Goal: Task Accomplishment & Management: Manage account settings

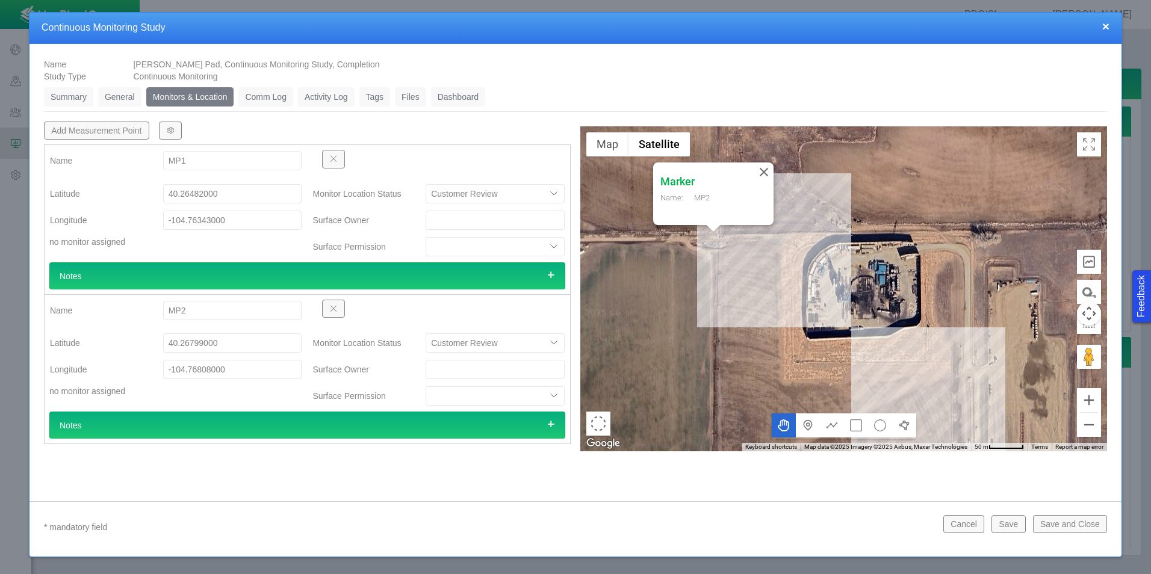
select select "CostumerReview"
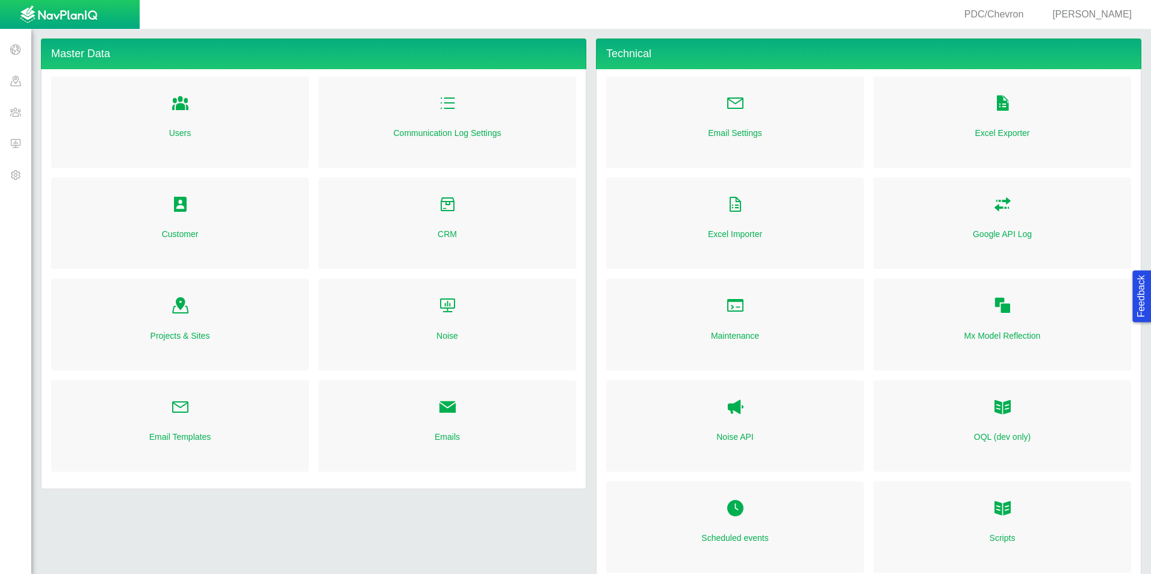
click at [4, 141] on span at bounding box center [15, 143] width 31 height 31
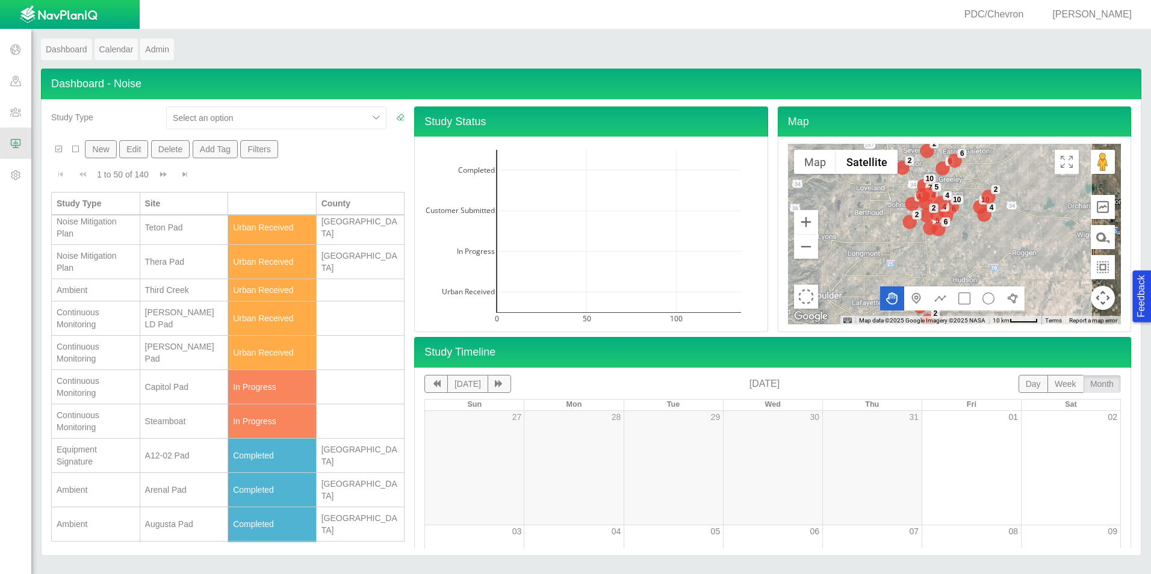
scroll to position [120, 0]
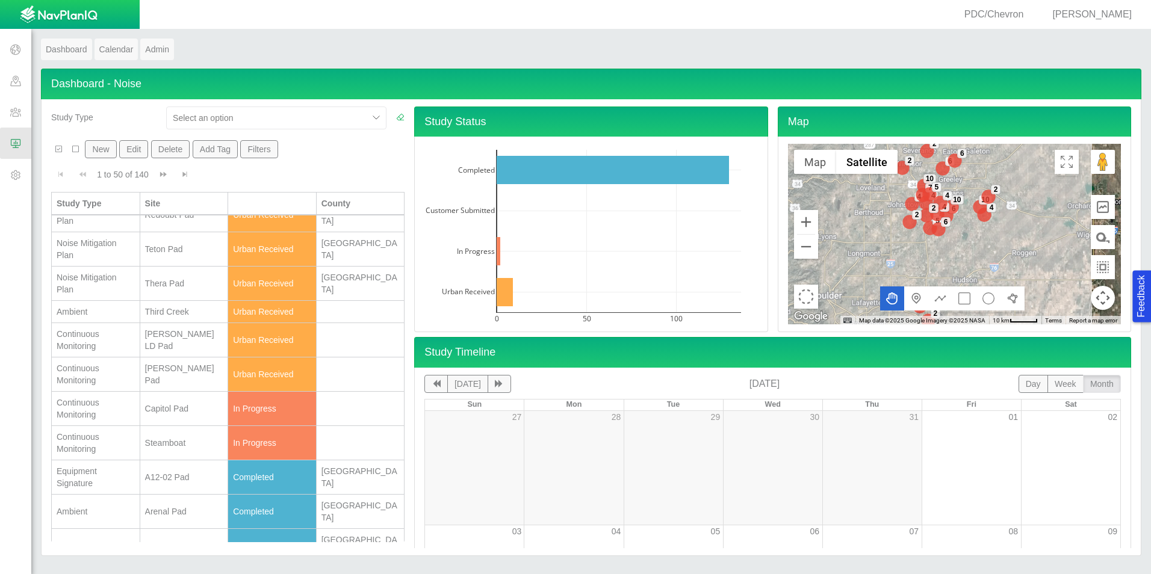
click at [140, 340] on td "[PERSON_NAME] LD Pad" at bounding box center [184, 340] width 88 height 34
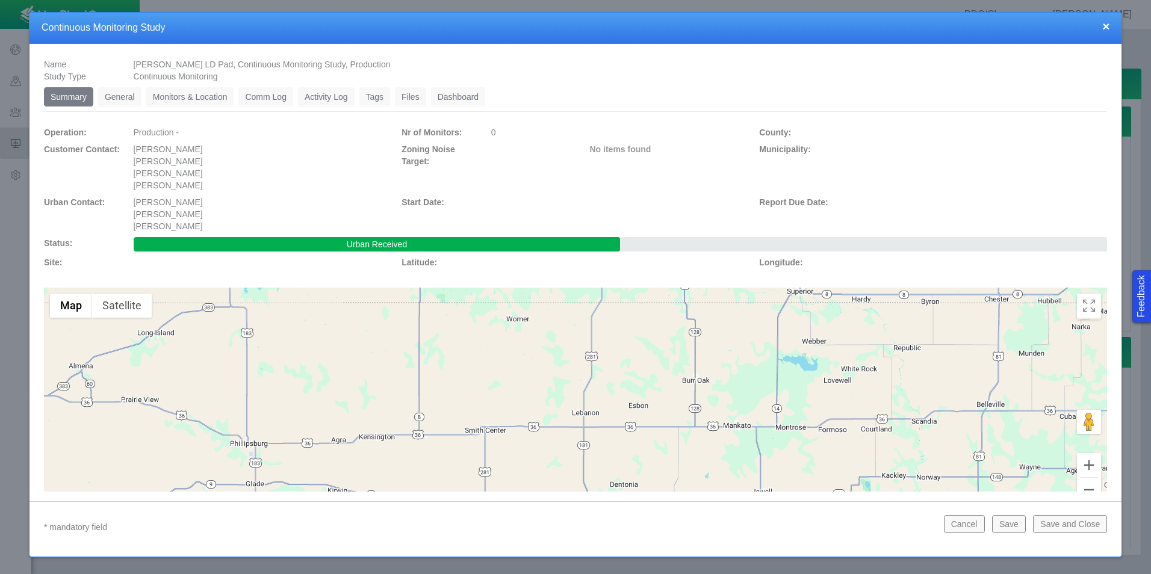
click at [199, 94] on link "Monitors & Location" at bounding box center [190, 96] width 88 height 19
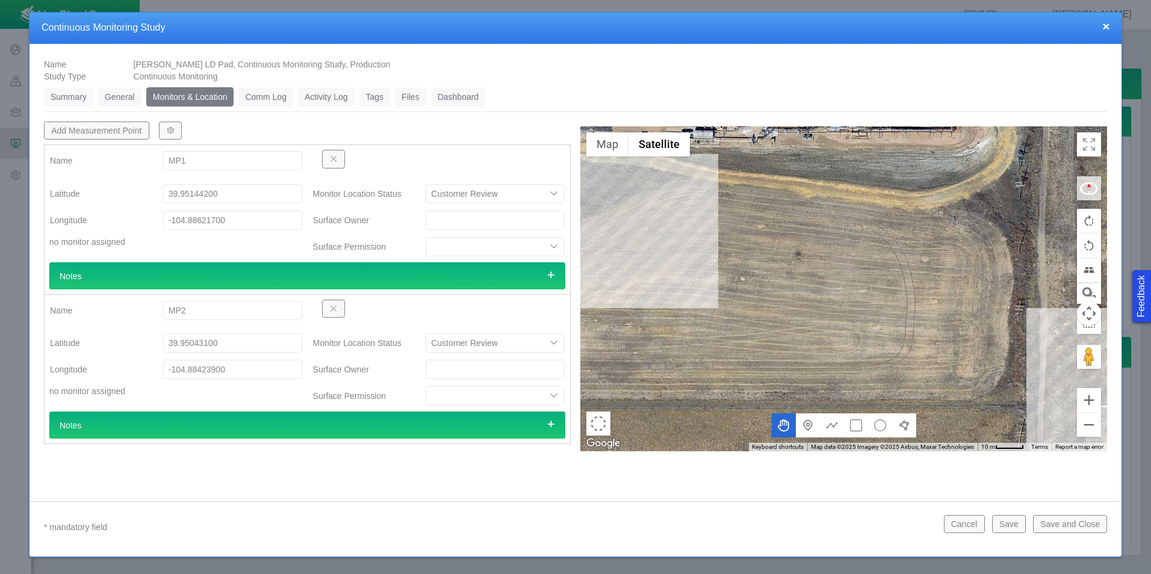
click at [166, 133] on span "button" at bounding box center [170, 130] width 8 height 8
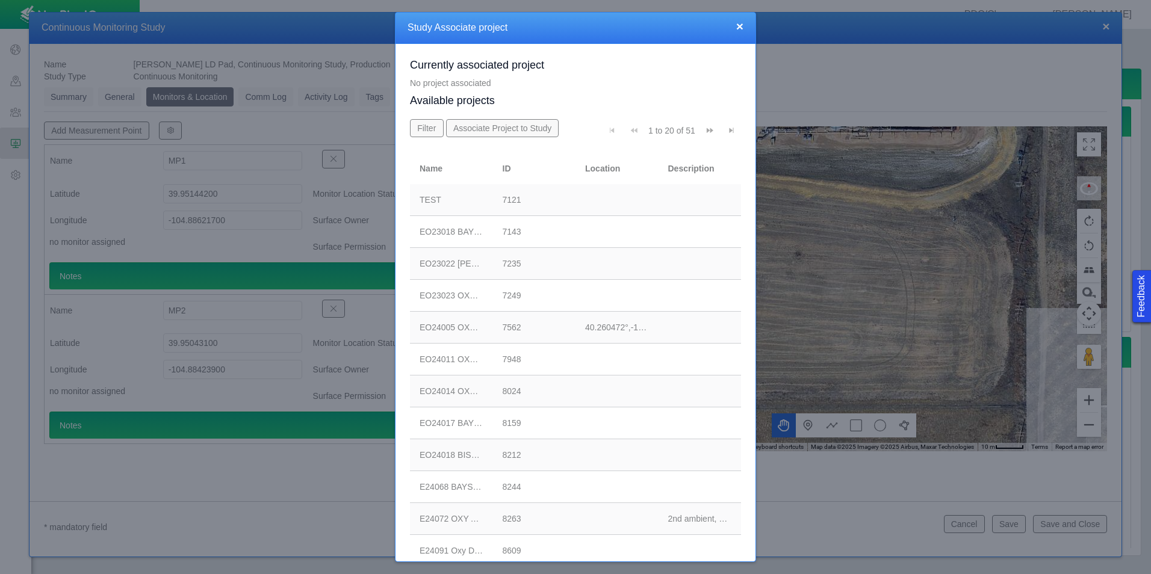
click at [705, 132] on span "Go to next page" at bounding box center [709, 130] width 8 height 8
click at [435, 513] on div "E25073 PDC [PERSON_NAME] LD CR" at bounding box center [451, 519] width 64 height 12
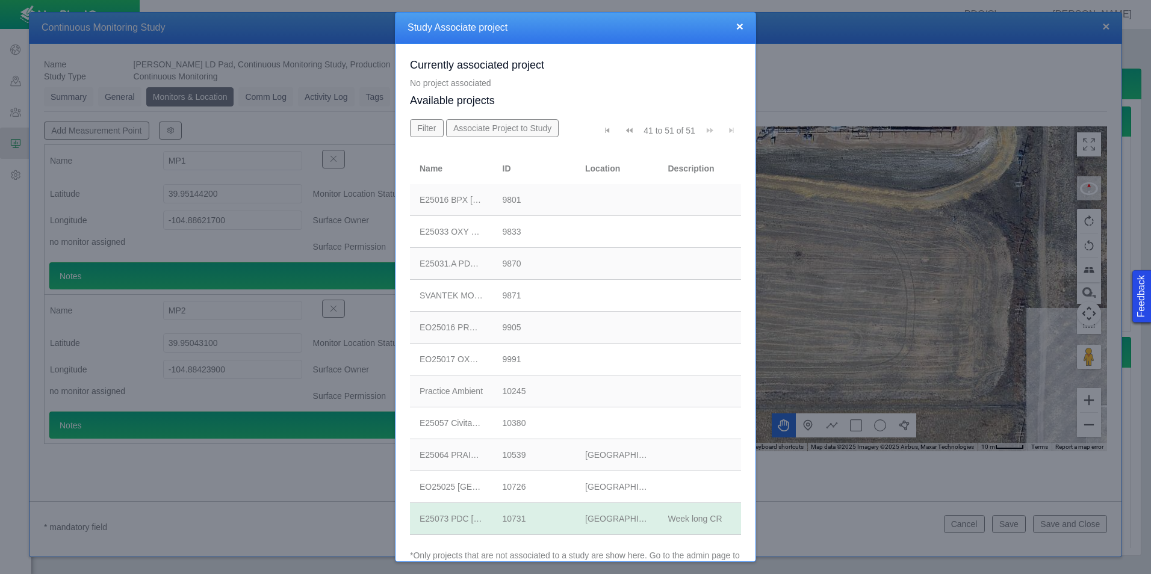
click at [521, 131] on button "Associate Project to Study" at bounding box center [502, 128] width 113 height 18
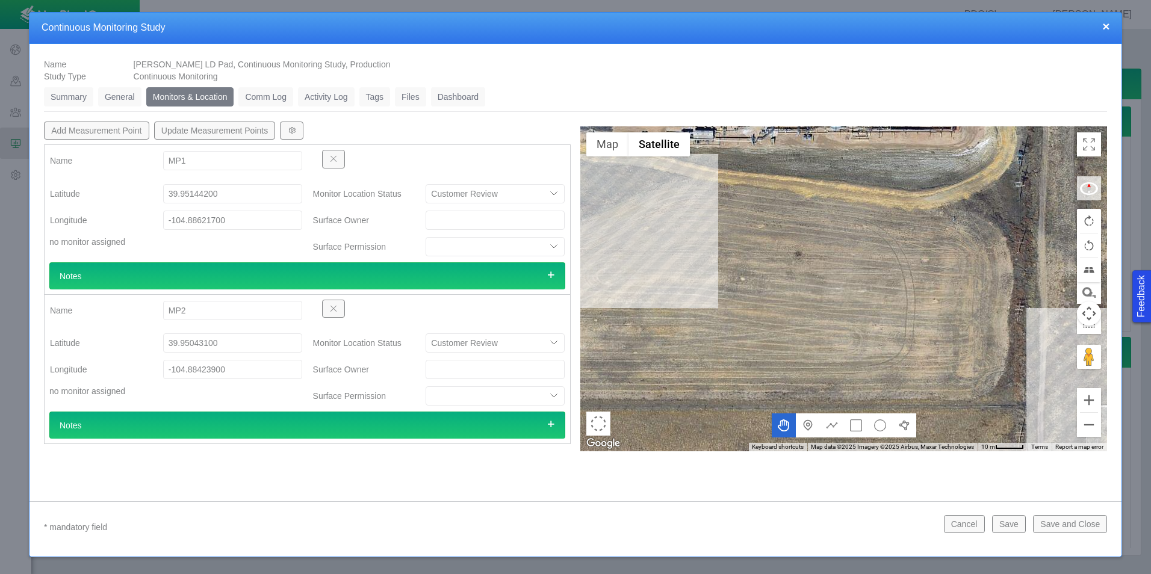
click at [235, 131] on button "Update Measurement Points" at bounding box center [215, 131] width 122 height 18
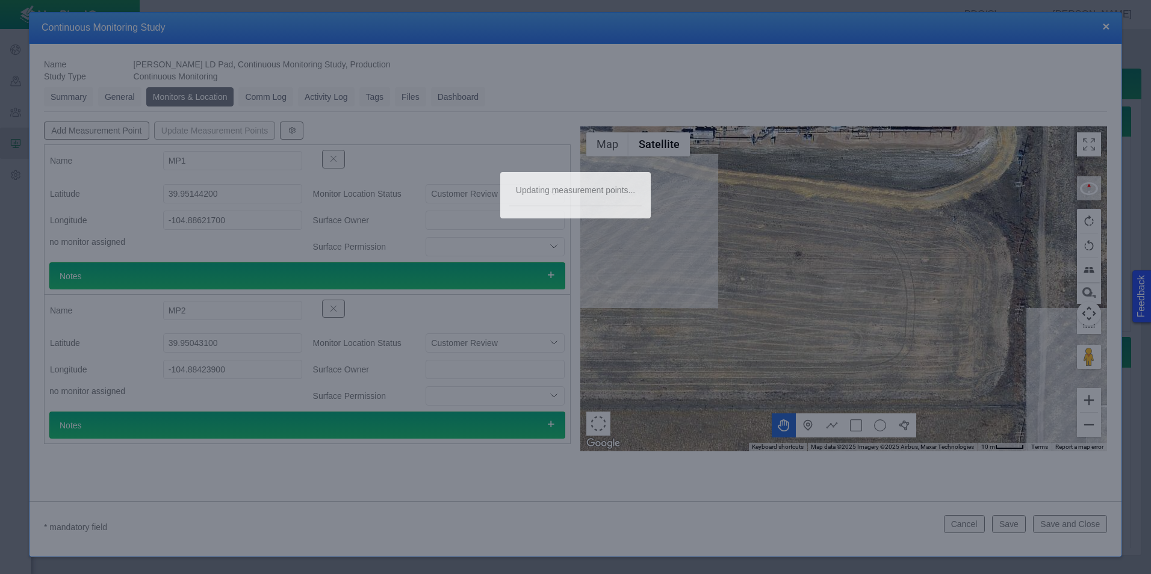
scroll to position [0, 0]
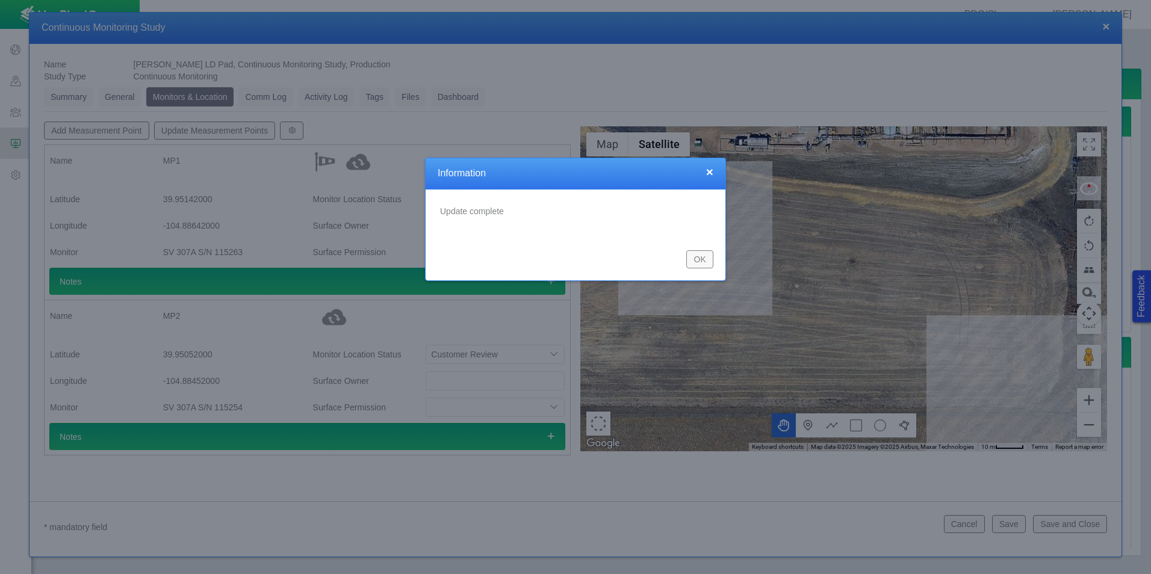
click at [701, 252] on button "OK" at bounding box center [699, 259] width 27 height 18
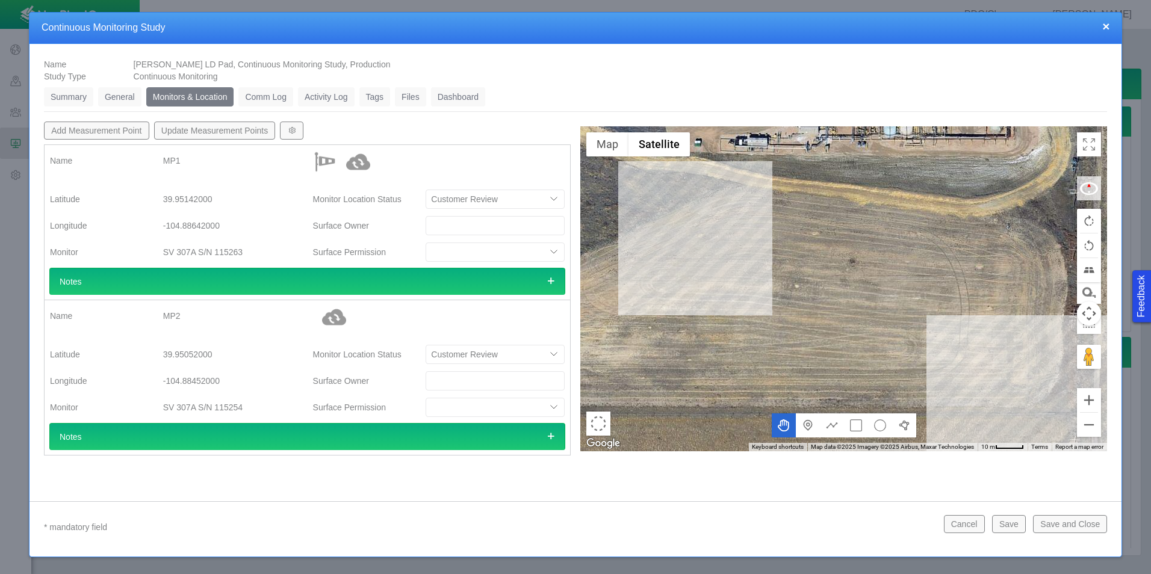
click at [466, 100] on link "Dashboard" at bounding box center [458, 96] width 55 height 19
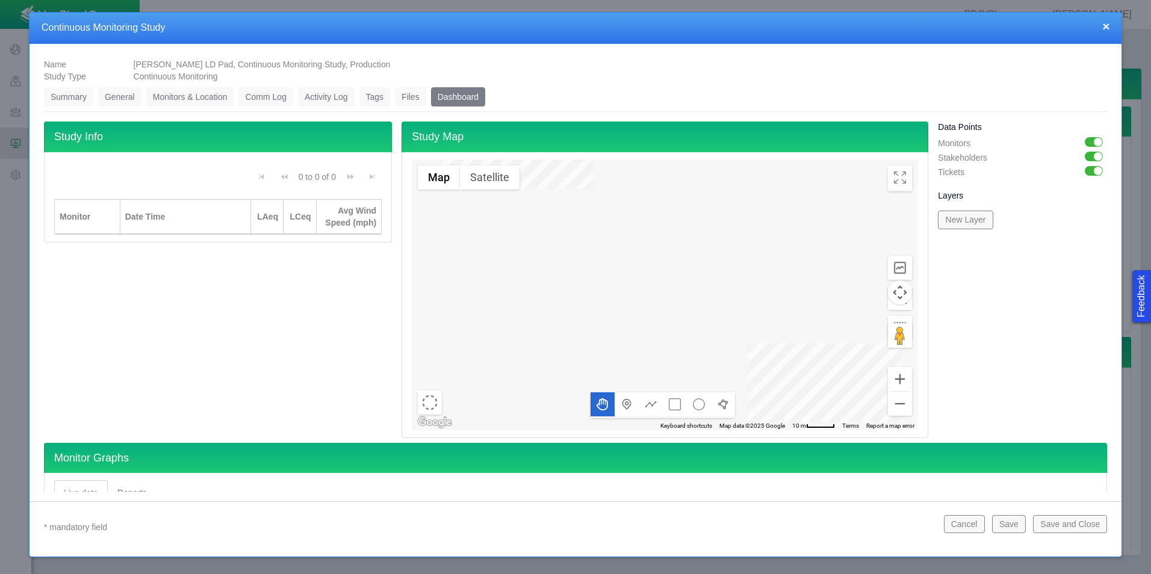
click at [73, 101] on link "Summary" at bounding box center [68, 96] width 49 height 19
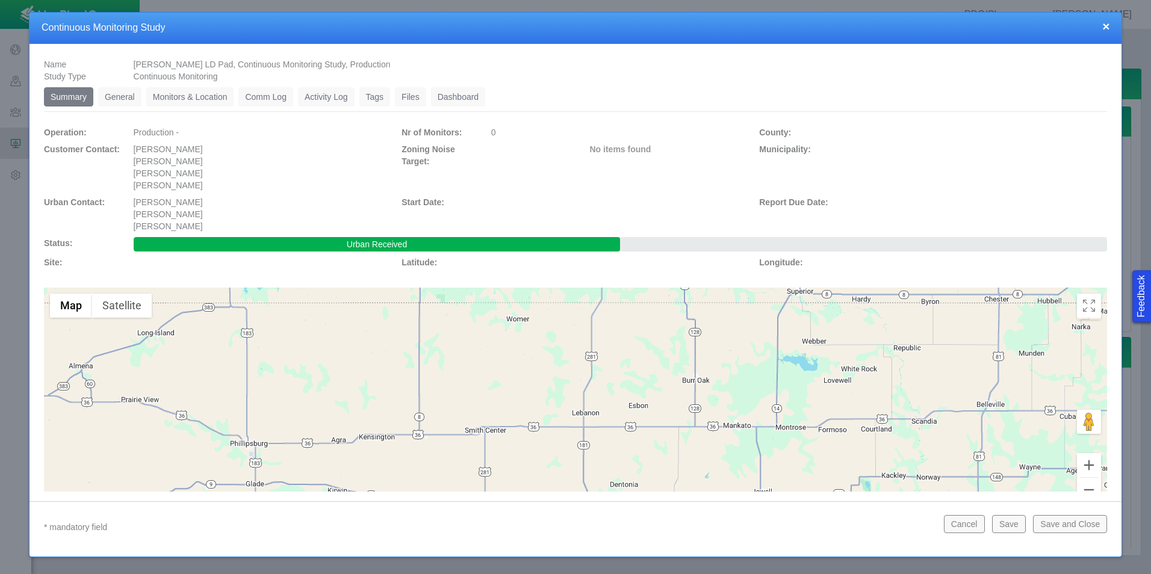
click at [1088, 521] on button "Save and Close" at bounding box center [1070, 524] width 74 height 18
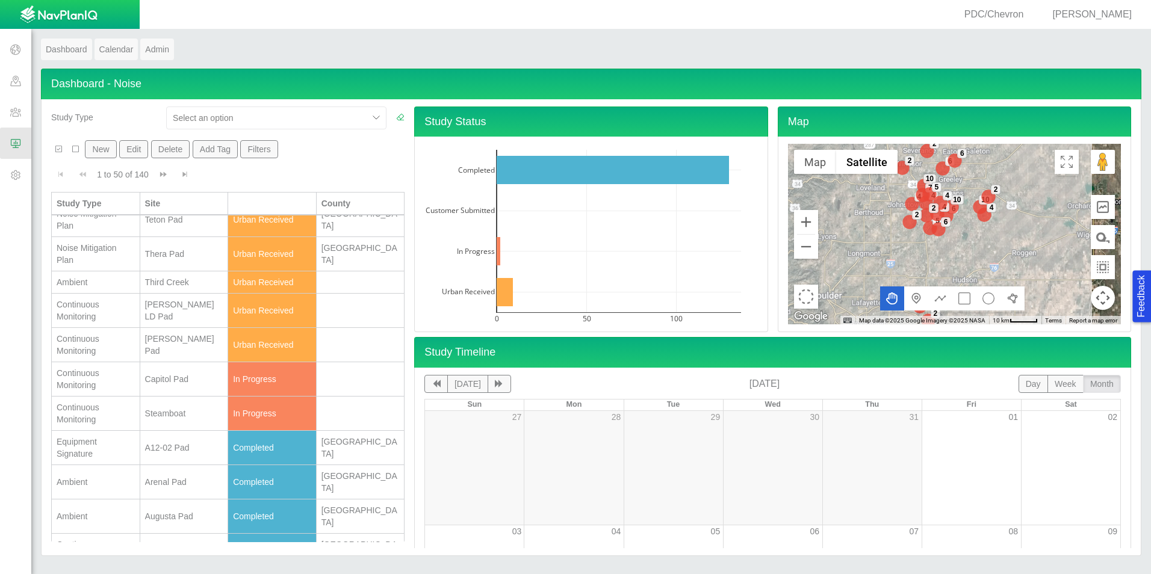
scroll to position [181, 0]
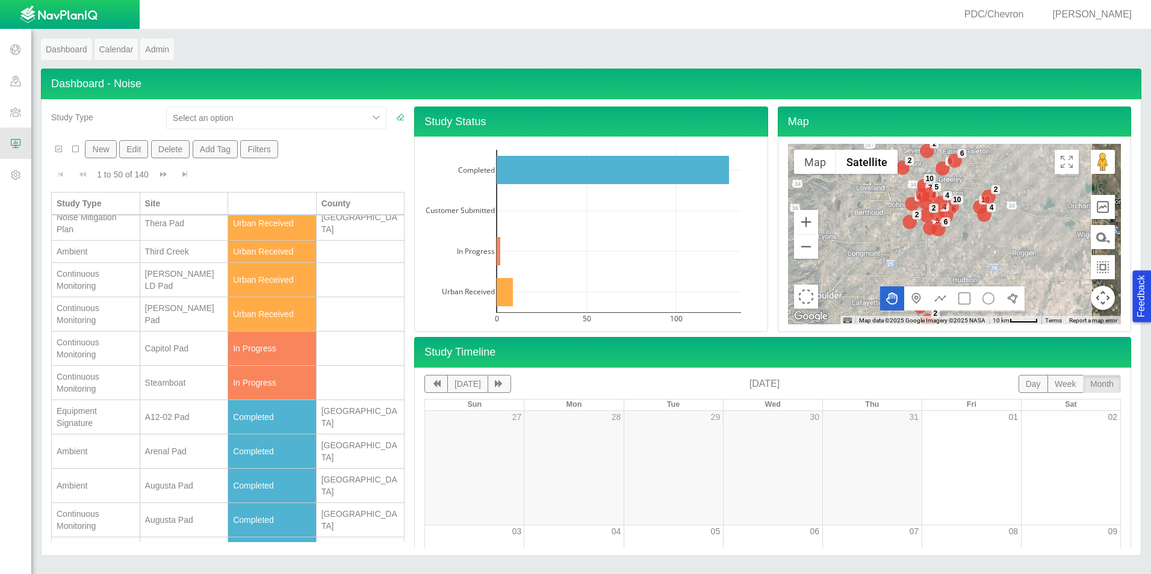
click at [168, 349] on div "Capitol Pad" at bounding box center [184, 348] width 78 height 12
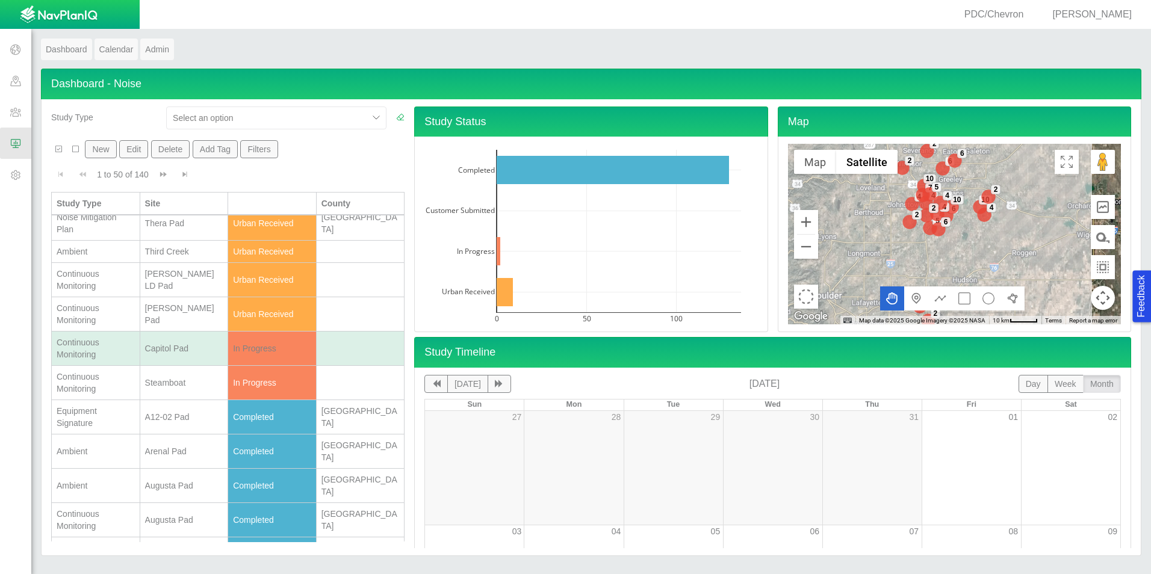
click at [168, 349] on div "Capitol Pad" at bounding box center [184, 348] width 78 height 12
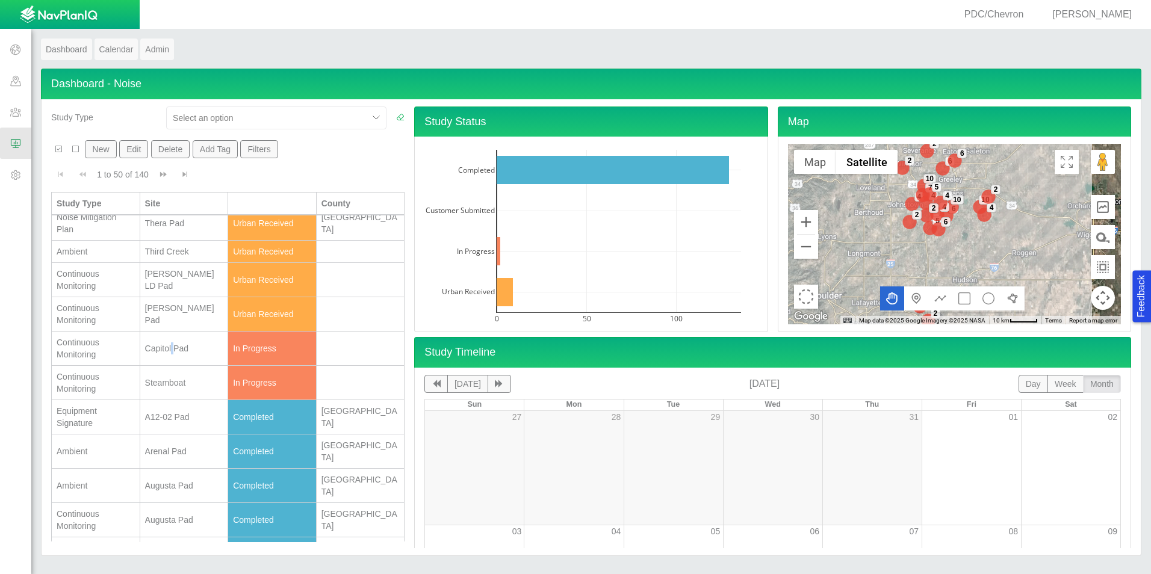
click at [168, 349] on div "Capitol Pad" at bounding box center [184, 348] width 78 height 12
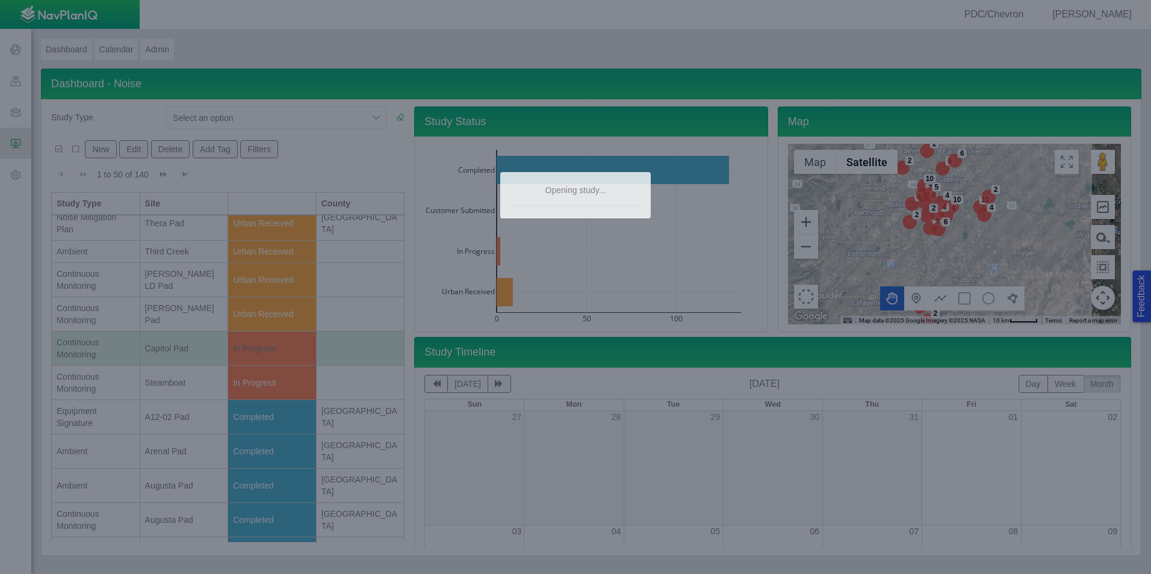
type textarea "x"
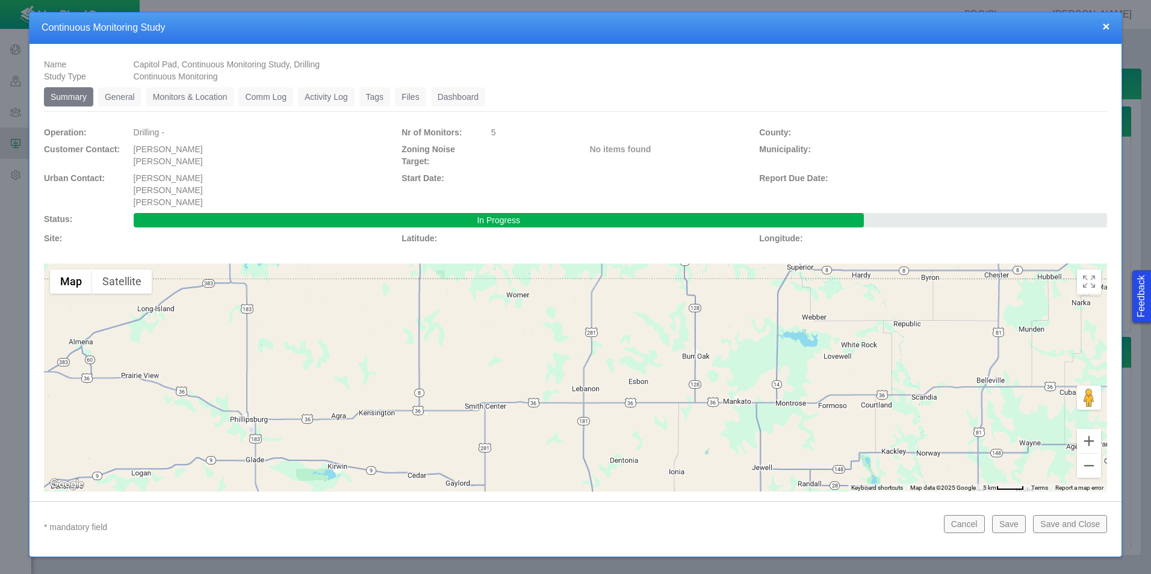
click at [193, 104] on link "Monitors & Location" at bounding box center [190, 96] width 88 height 19
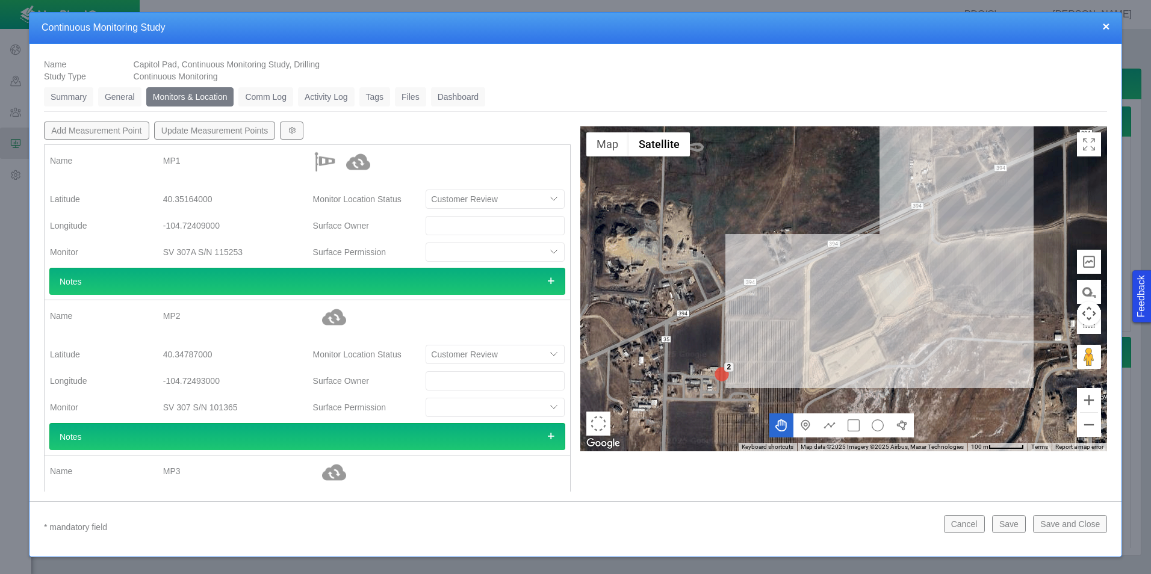
click at [135, 98] on link "General" at bounding box center [119, 96] width 43 height 19
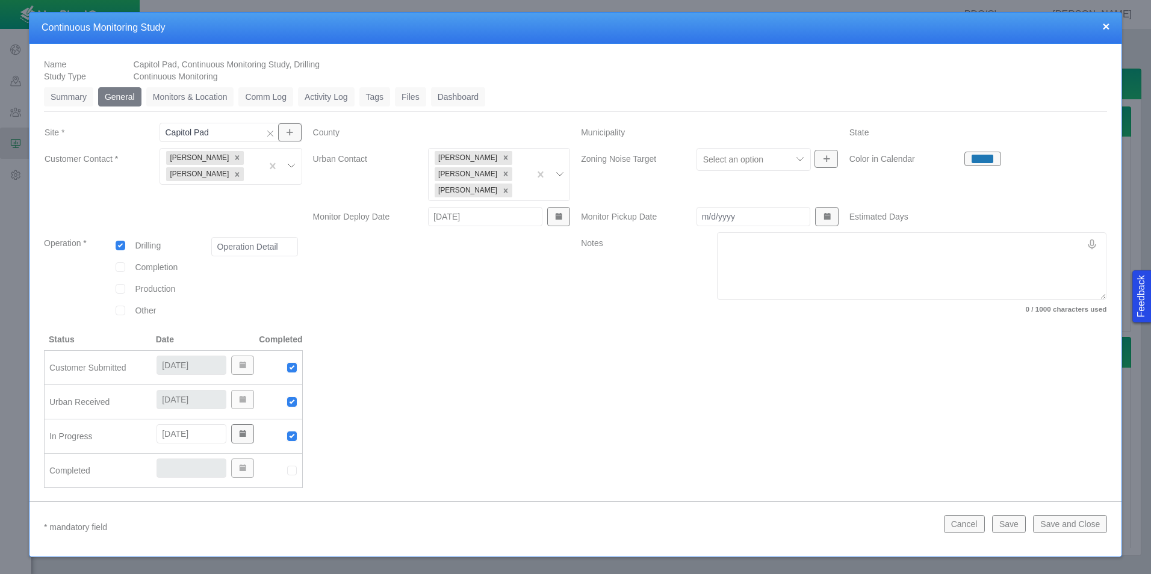
click at [289, 469] on img at bounding box center [291, 470] width 11 height 11
click at [177, 471] on input "[DATE]" at bounding box center [191, 468] width 70 height 19
type input "[DATE]"
click at [1058, 521] on button "Save and Close" at bounding box center [1070, 524] width 74 height 18
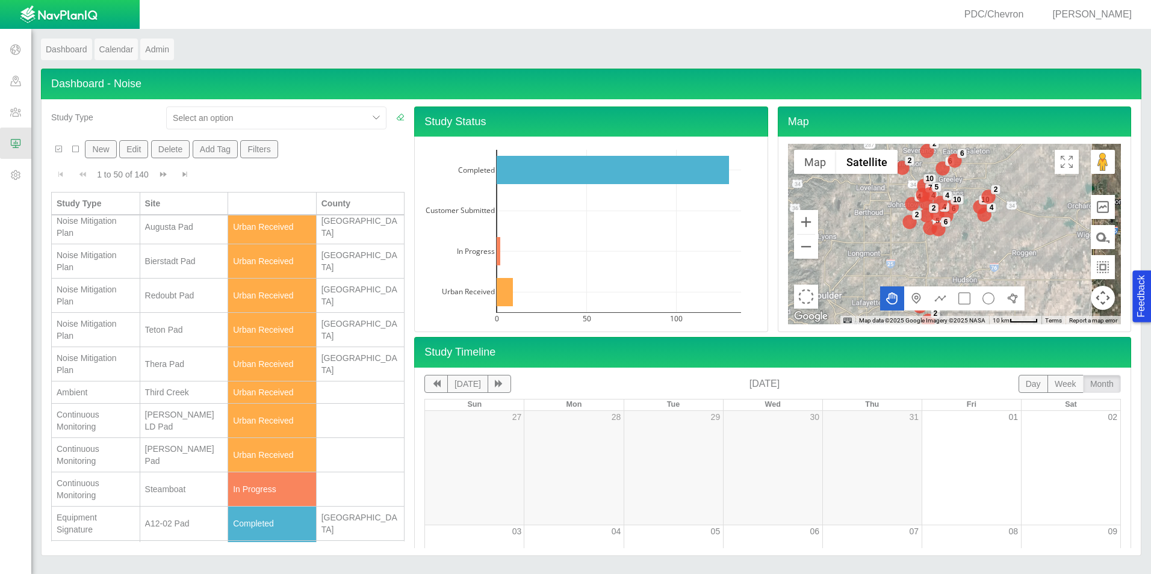
scroll to position [60, 0]
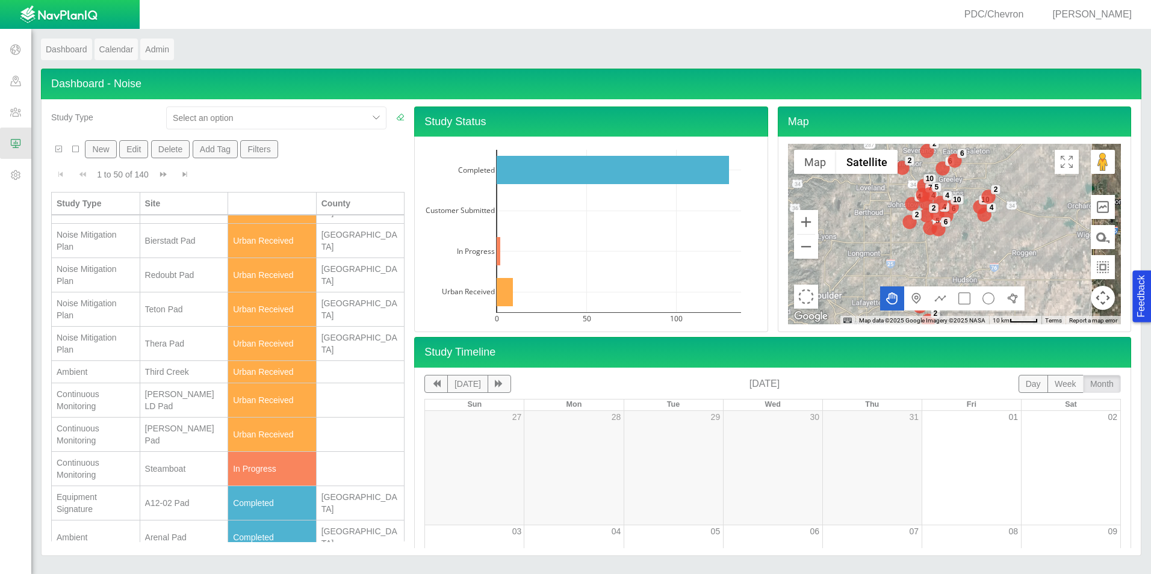
click at [174, 433] on div "[PERSON_NAME] Pad" at bounding box center [184, 435] width 78 height 24
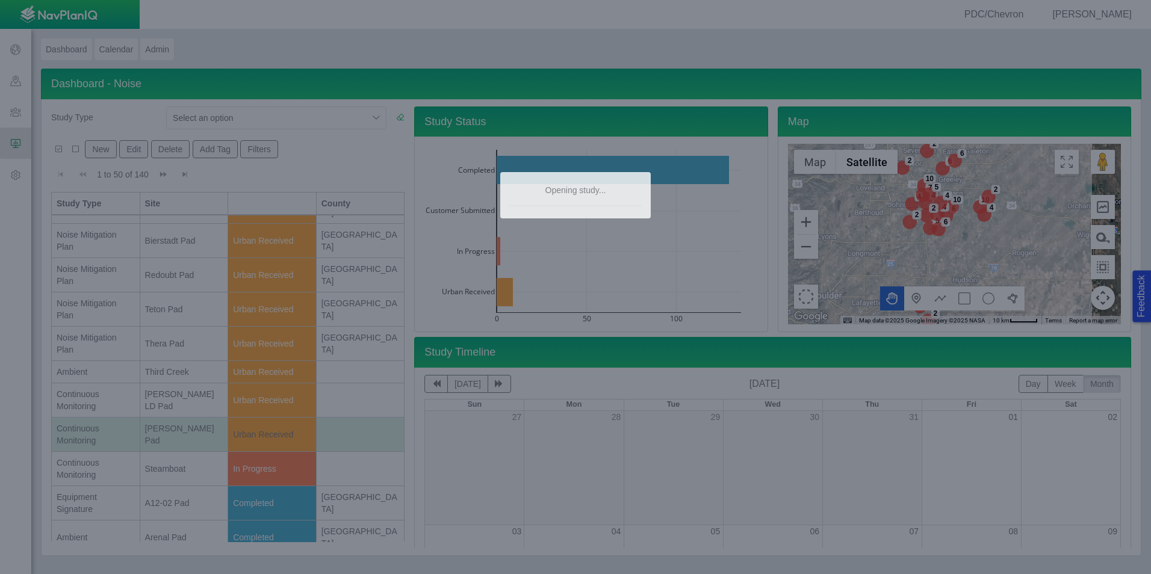
type textarea "x"
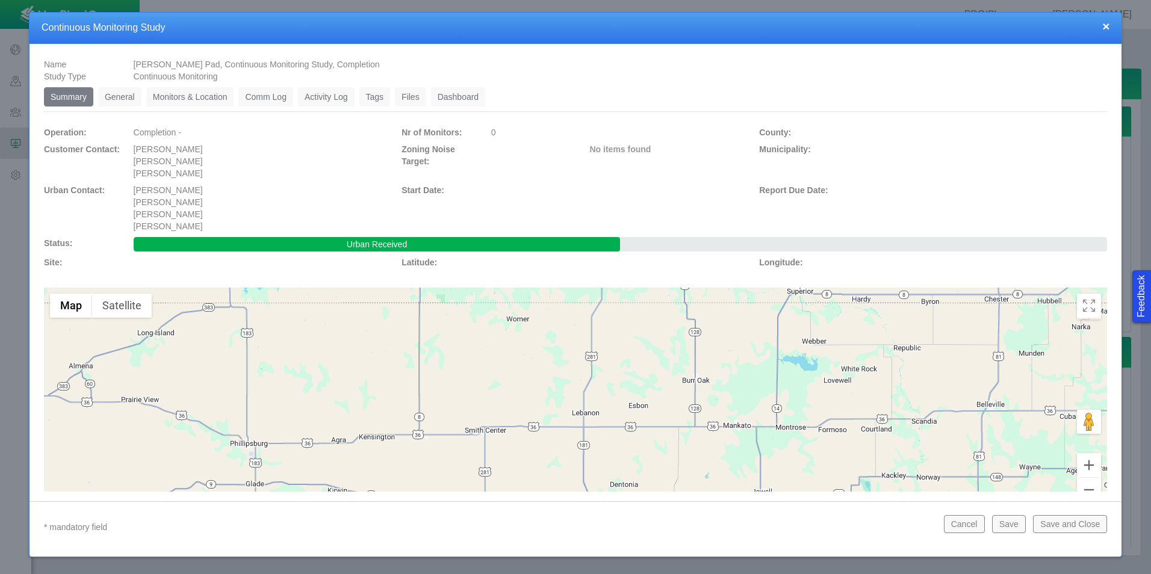
click at [180, 96] on link "Monitors & Location" at bounding box center [190, 96] width 88 height 19
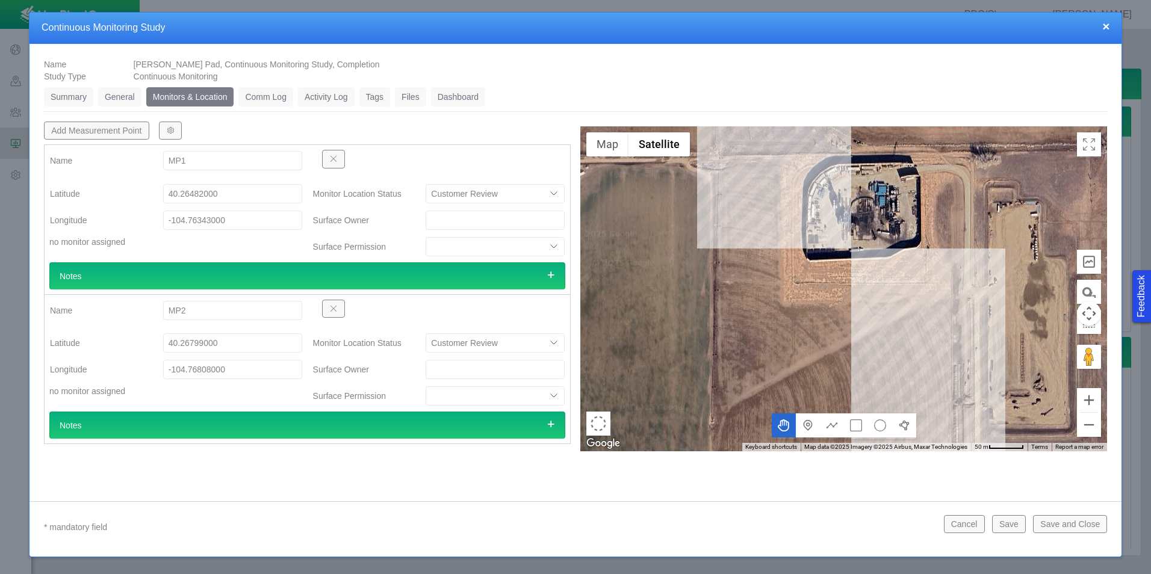
click at [1104, 25] on button "×" at bounding box center [1105, 26] width 7 height 13
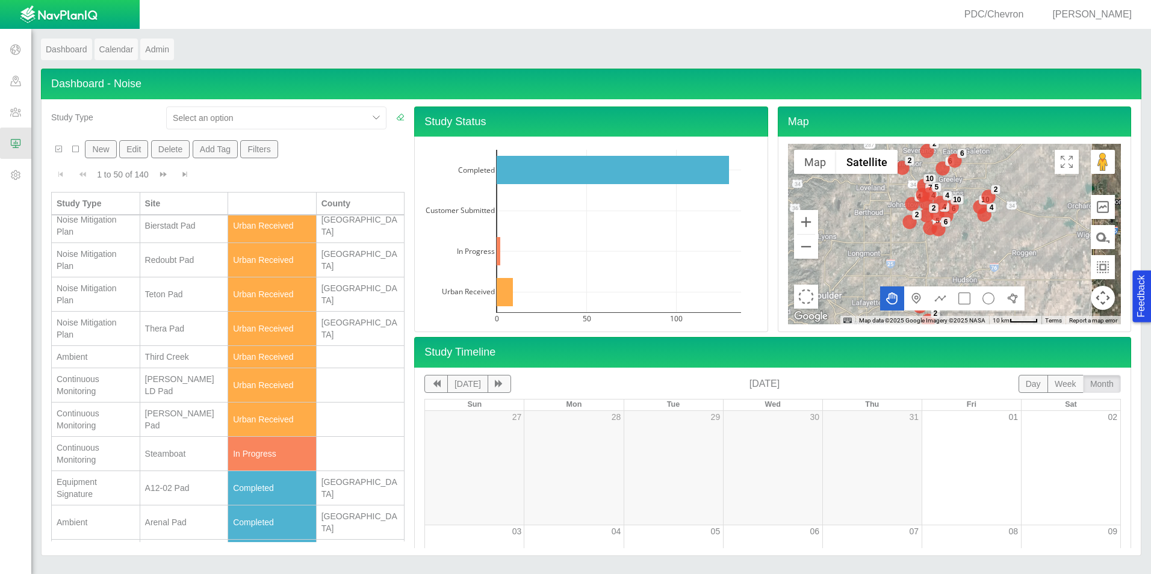
scroll to position [0, 0]
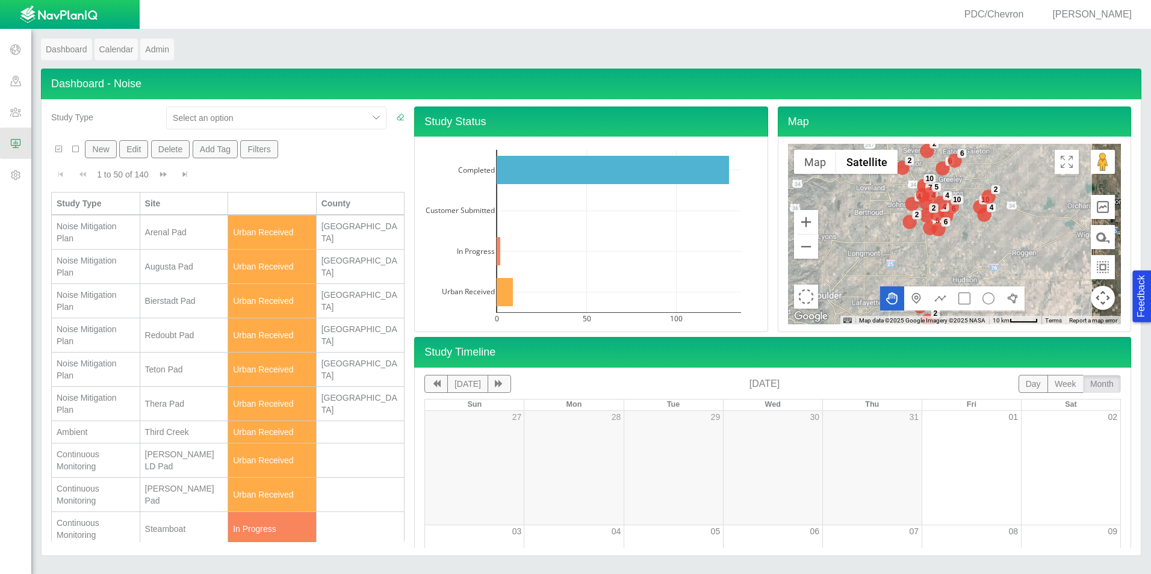
click at [108, 155] on button "New" at bounding box center [100, 149] width 31 height 18
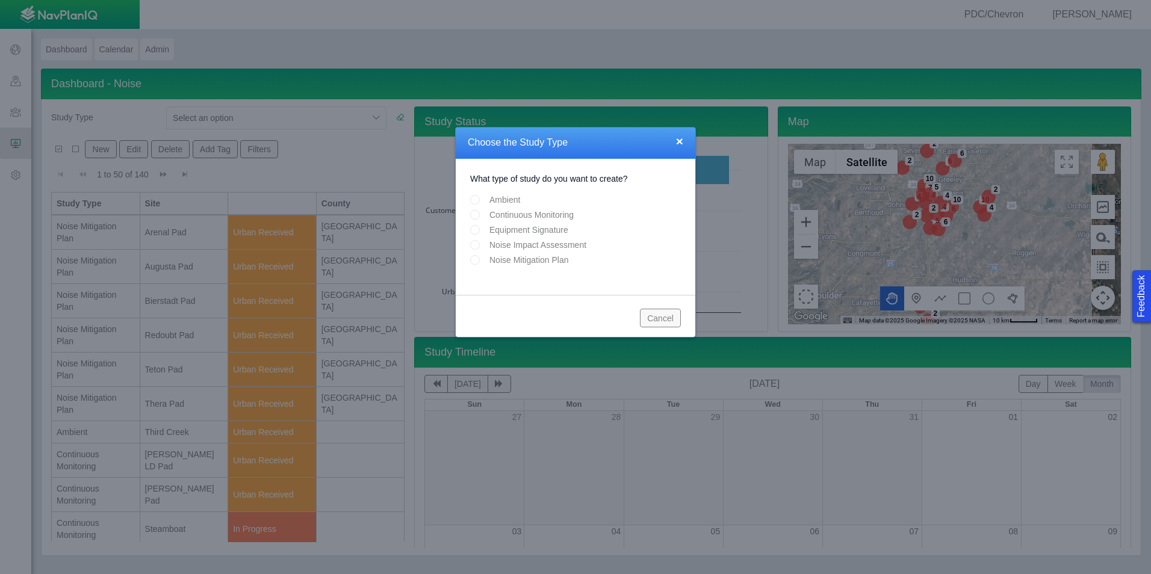
click at [477, 202] on input "Ambient" at bounding box center [475, 200] width 10 height 10
radio input "true"
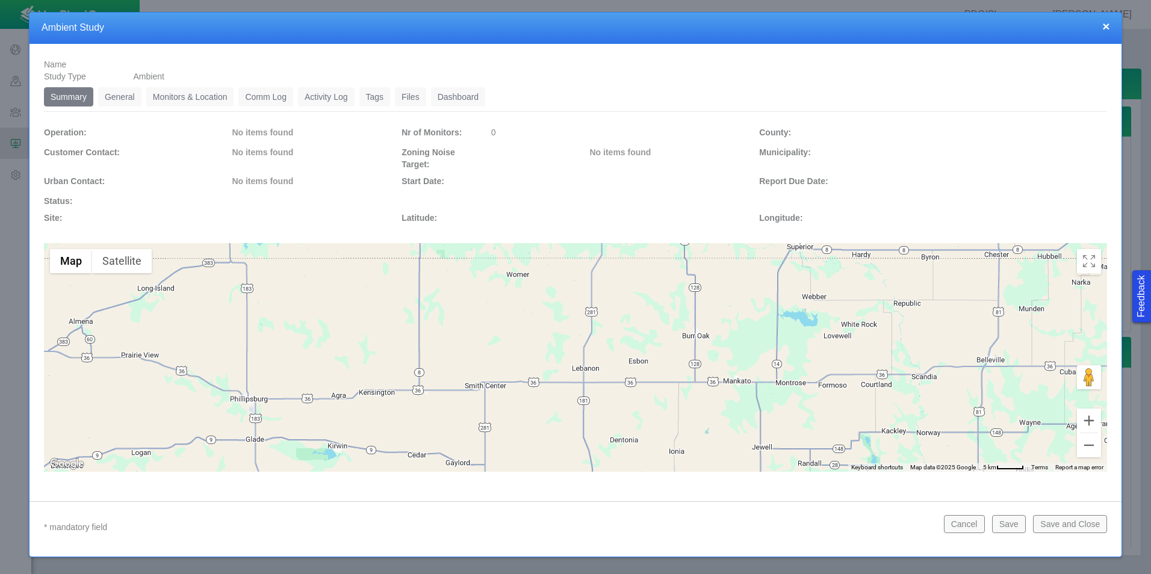
click at [129, 102] on link "General" at bounding box center [119, 96] width 43 height 19
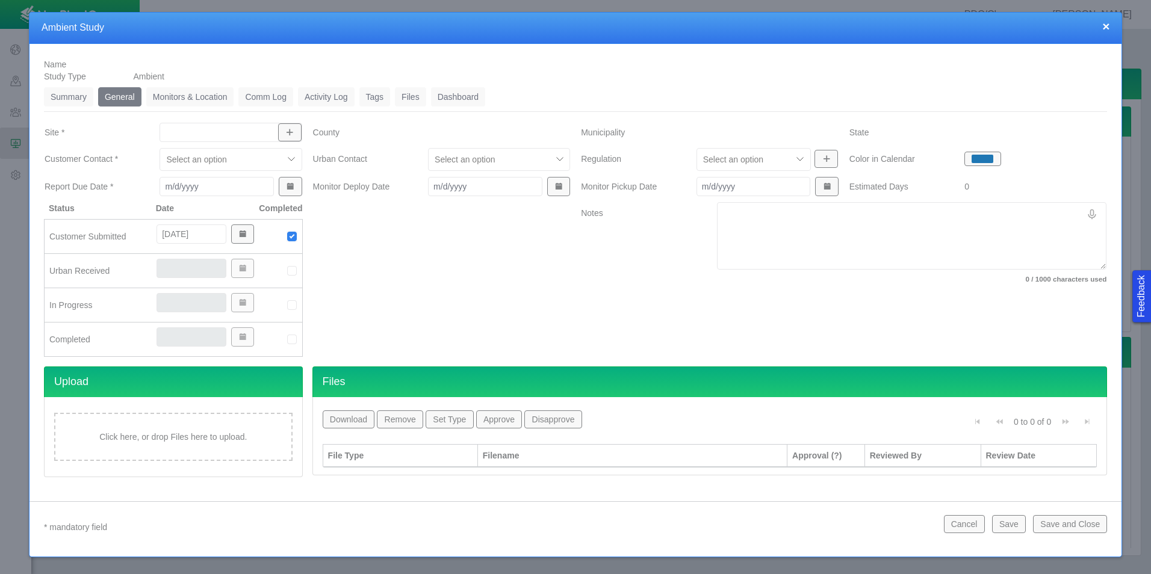
click at [193, 140] on div at bounding box center [230, 132] width 142 height 19
click at [212, 179] on span "Quandary Pad" at bounding box center [231, 179] width 130 height 12
type input "Quandary Pad"
click at [272, 164] on div at bounding box center [221, 159] width 111 height 14
click at [403, 256] on div at bounding box center [442, 284] width 268 height 164
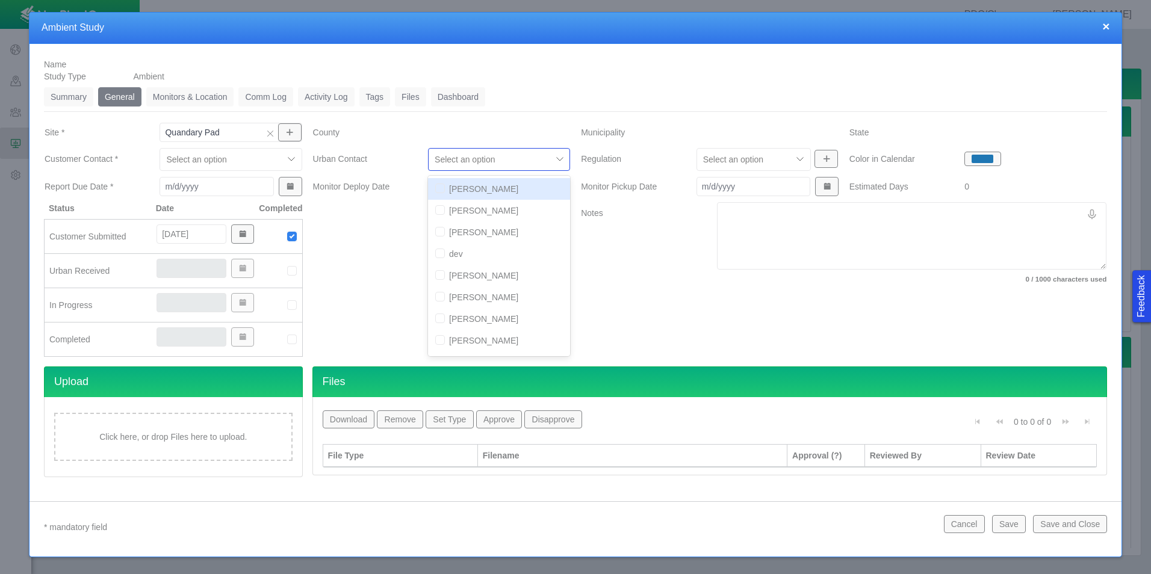
click at [487, 165] on div at bounding box center [490, 159] width 111 height 14
click at [442, 192] on input "checkbox" at bounding box center [440, 189] width 10 height 10
checkbox input "true"
click at [440, 215] on input "checkbox" at bounding box center [440, 210] width 10 height 10
checkbox input "true"
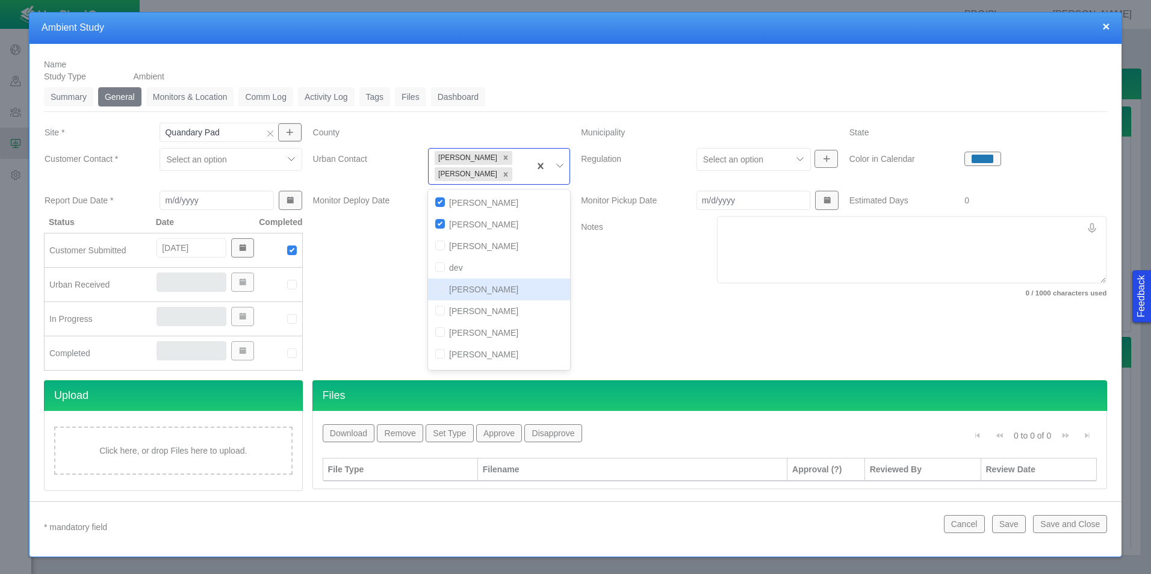
click at [438, 288] on input "checkbox" at bounding box center [440, 289] width 10 height 10
checkbox input "true"
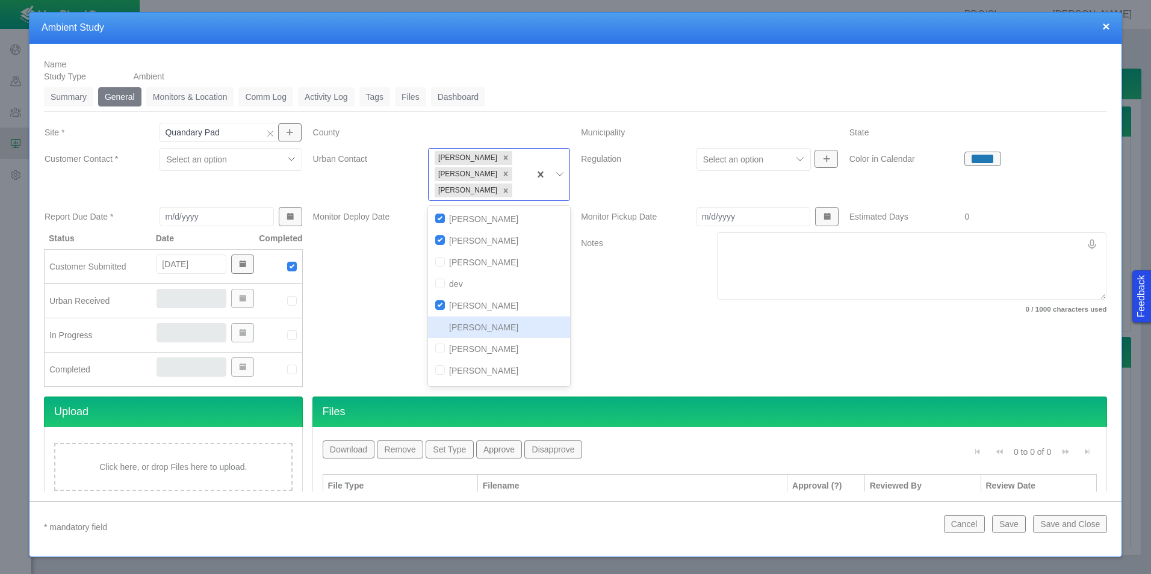
click at [620, 330] on div "Notes 0 / 1000 characters used" at bounding box center [843, 314] width 536 height 164
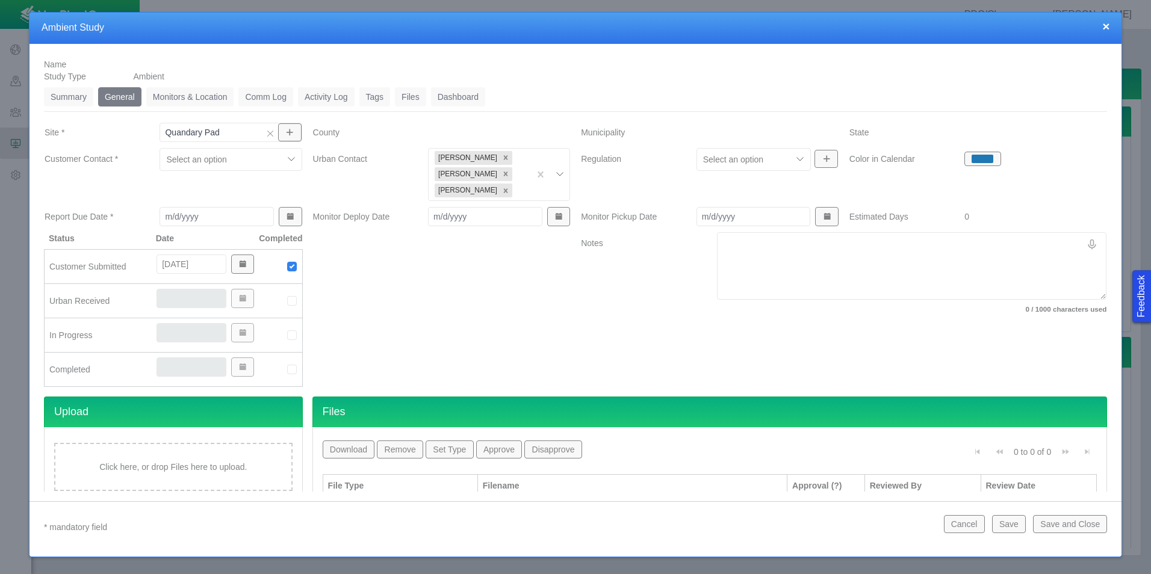
click at [515, 190] on div at bounding box center [519, 191] width 9 height 14
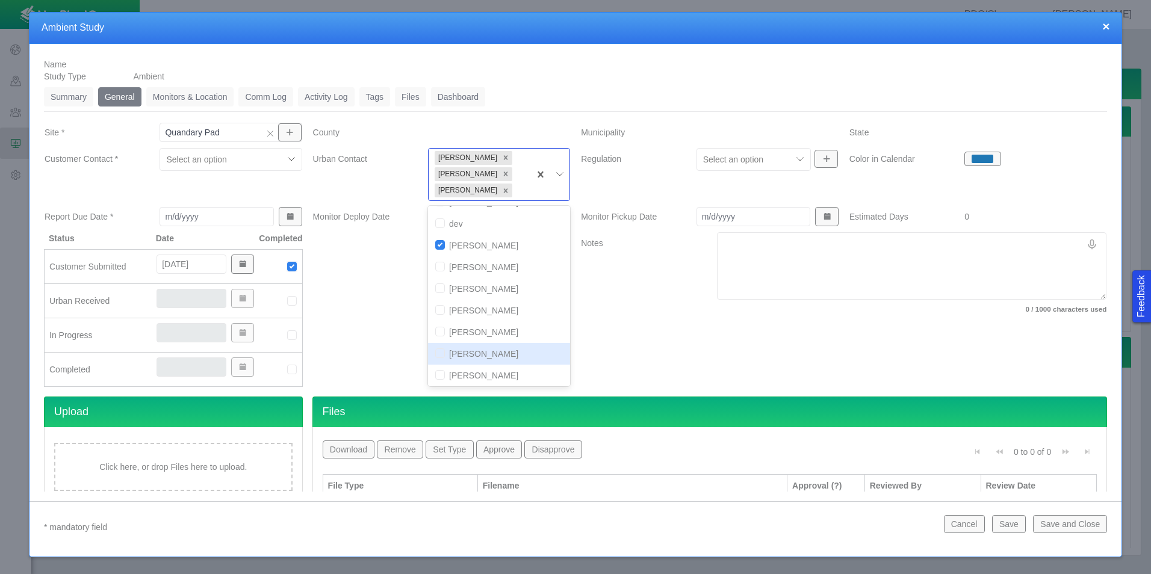
scroll to position [106, 0]
click at [435, 373] on input "checkbox" at bounding box center [440, 373] width 10 height 10
checkbox input "true"
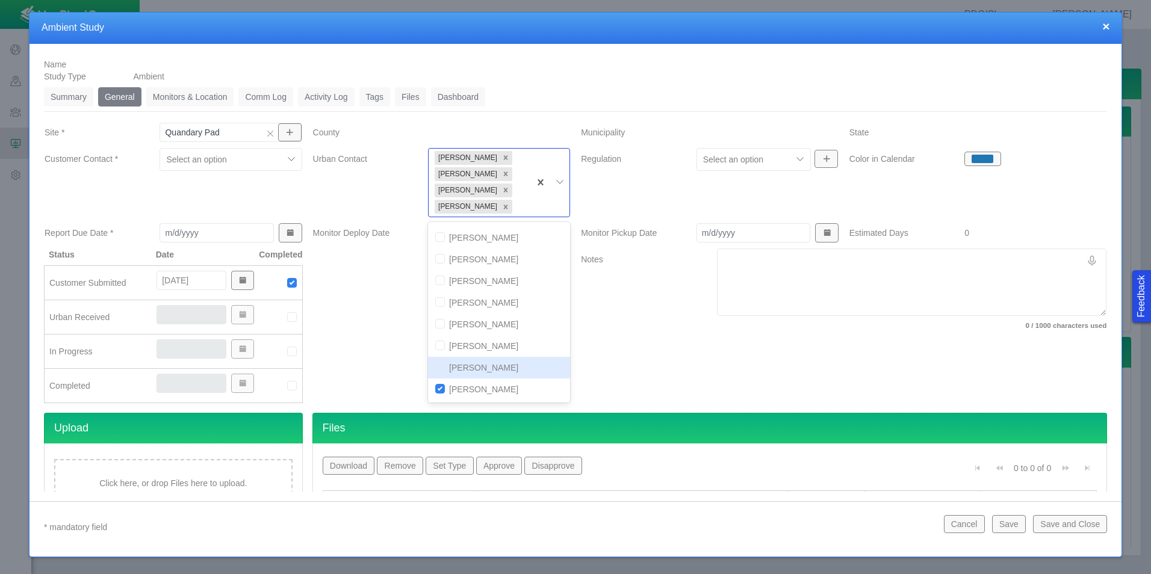
click at [614, 365] on div "Notes 0 / 1000 characters used" at bounding box center [843, 331] width 536 height 164
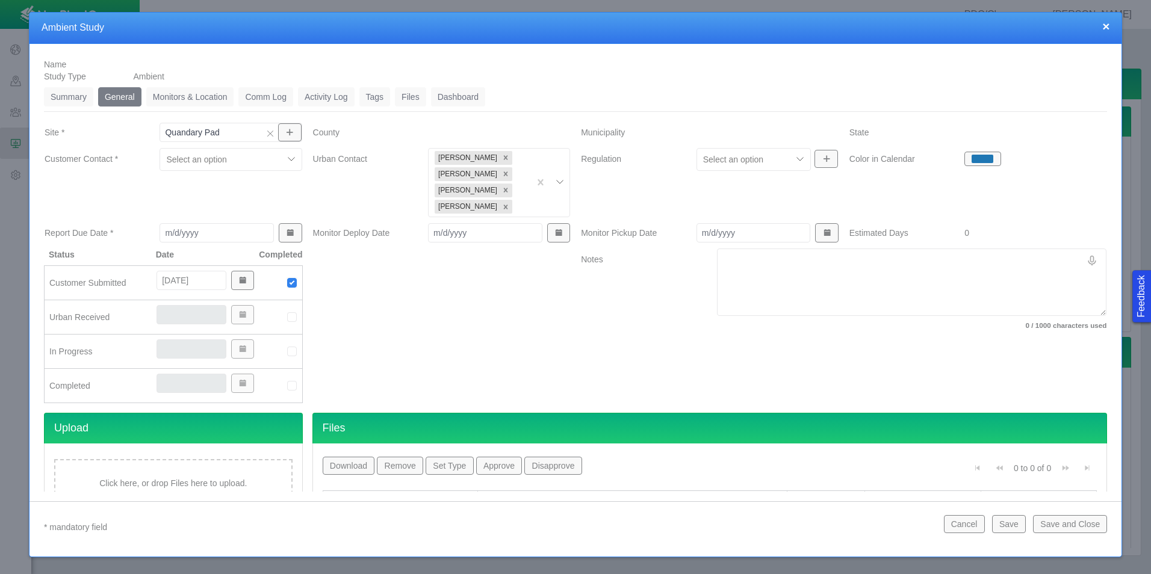
click at [741, 152] on div at bounding box center [744, 159] width 83 height 14
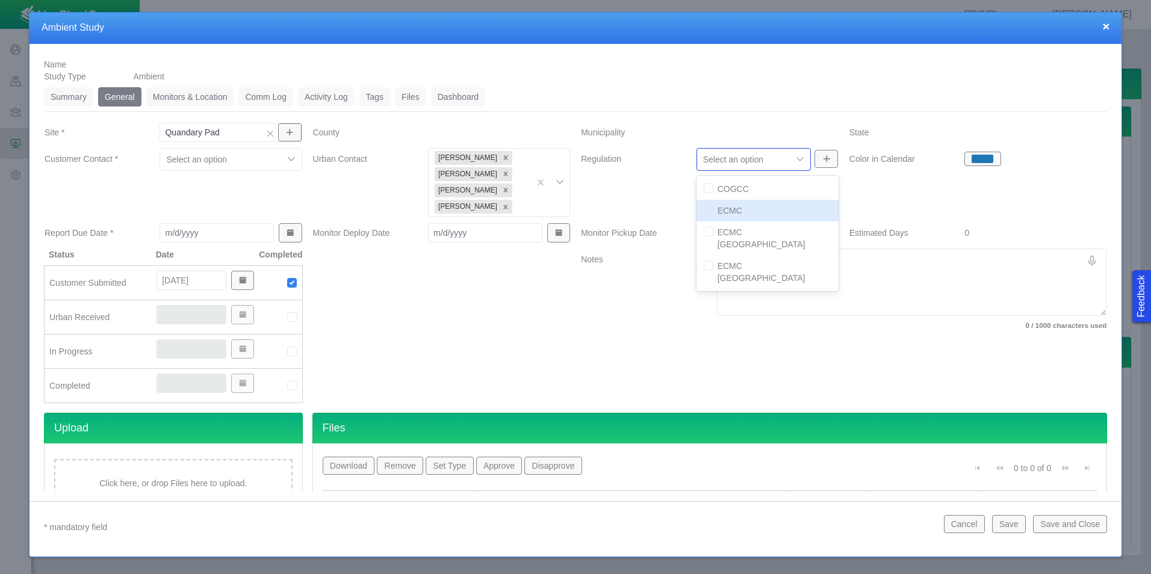
click at [705, 211] on input "checkbox" at bounding box center [709, 210] width 10 height 10
click at [706, 212] on input "checkbox" at bounding box center [709, 210] width 10 height 10
checkbox input "false"
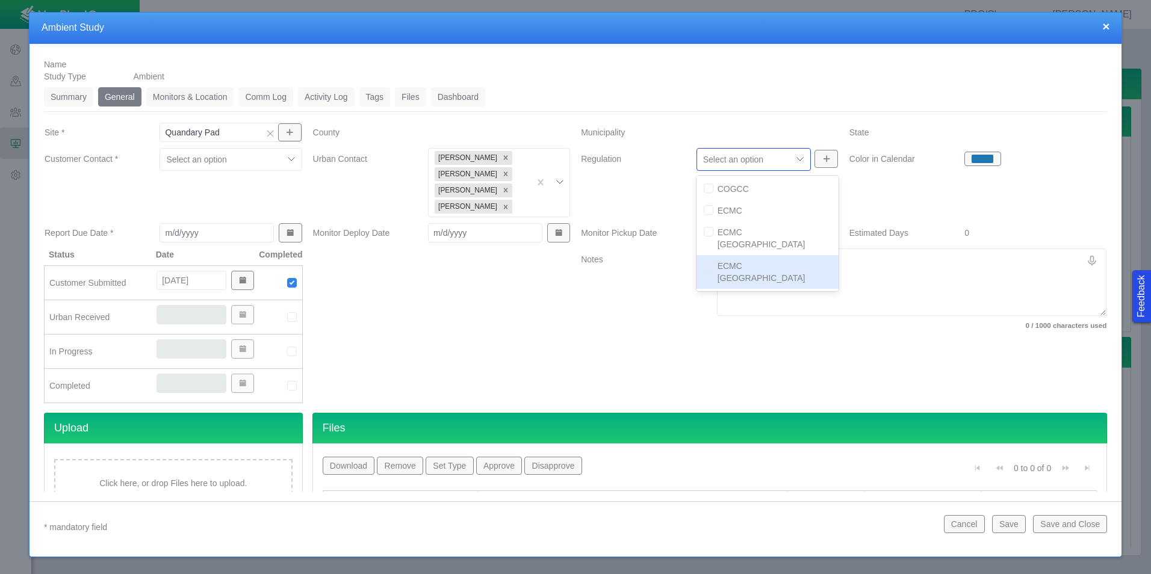
click at [704, 261] on input "checkbox" at bounding box center [709, 266] width 10 height 10
checkbox input "true"
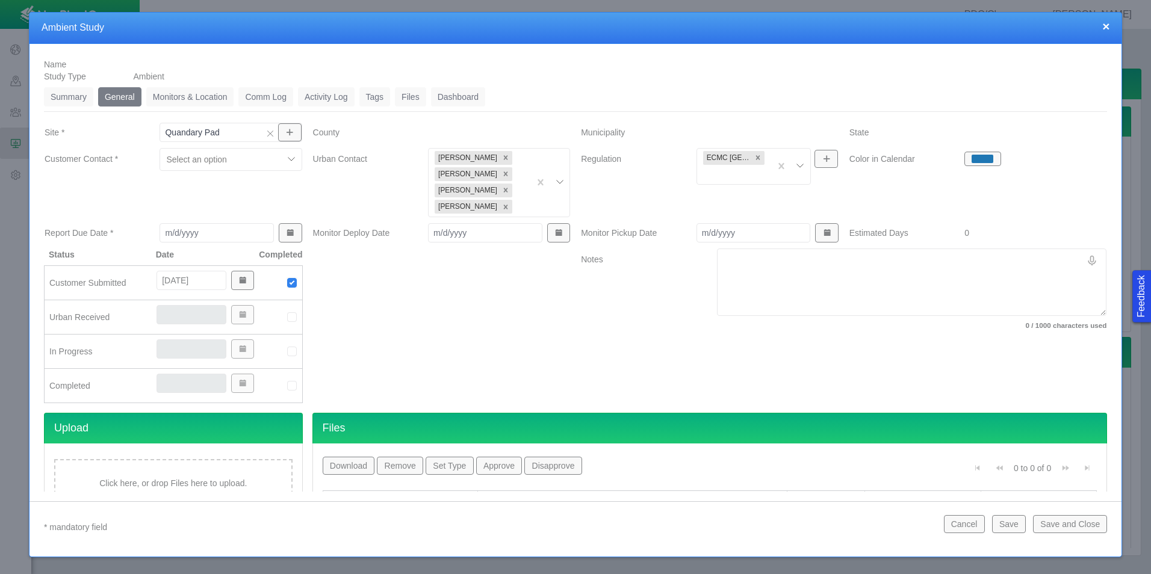
click at [598, 323] on label "Notes" at bounding box center [639, 291] width 136 height 85
click at [717, 316] on textarea "Notes" at bounding box center [911, 282] width 389 height 67
click at [458, 233] on input "Monitor Deploy Date" at bounding box center [485, 232] width 114 height 19
type input "[DATE]"
click at [463, 295] on div at bounding box center [442, 331] width 268 height 164
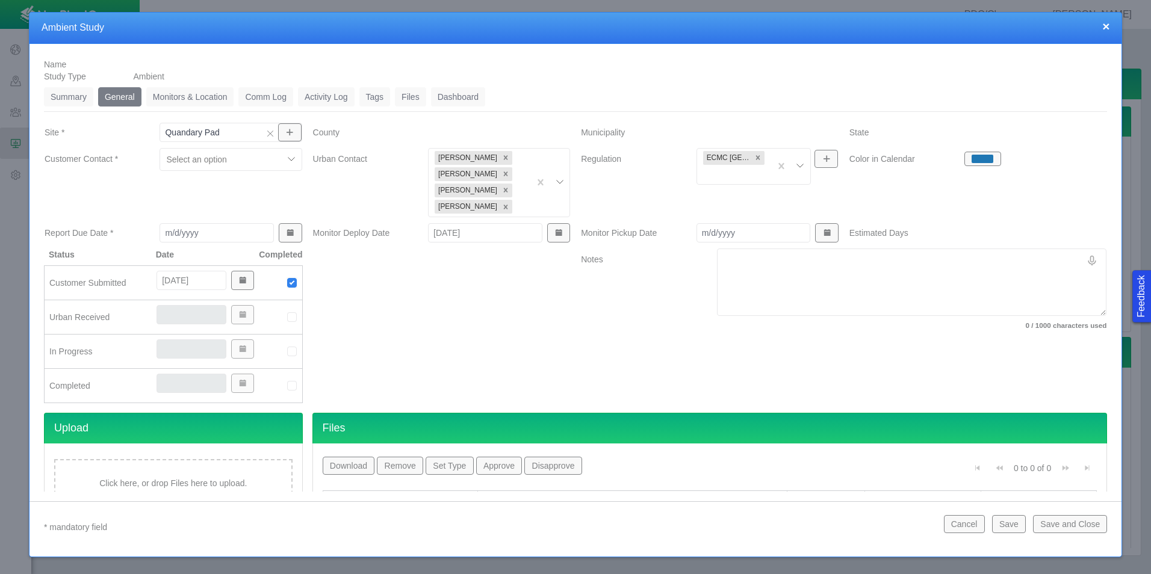
click at [514, 326] on div at bounding box center [442, 331] width 268 height 164
click at [286, 318] on img at bounding box center [291, 317] width 11 height 11
type input "[DATE]"
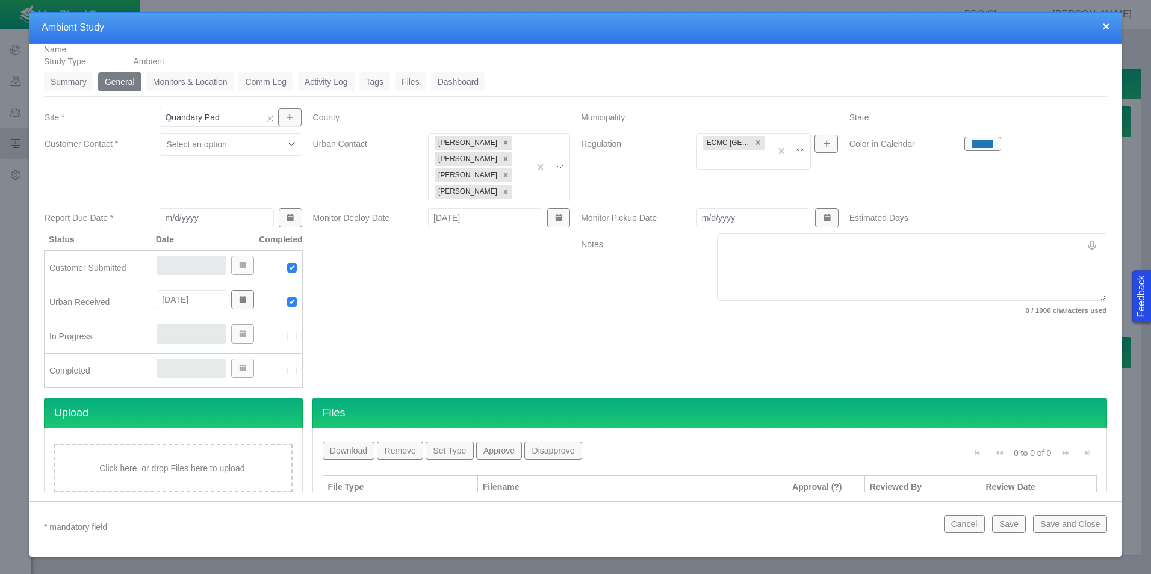
scroll to position [0, 0]
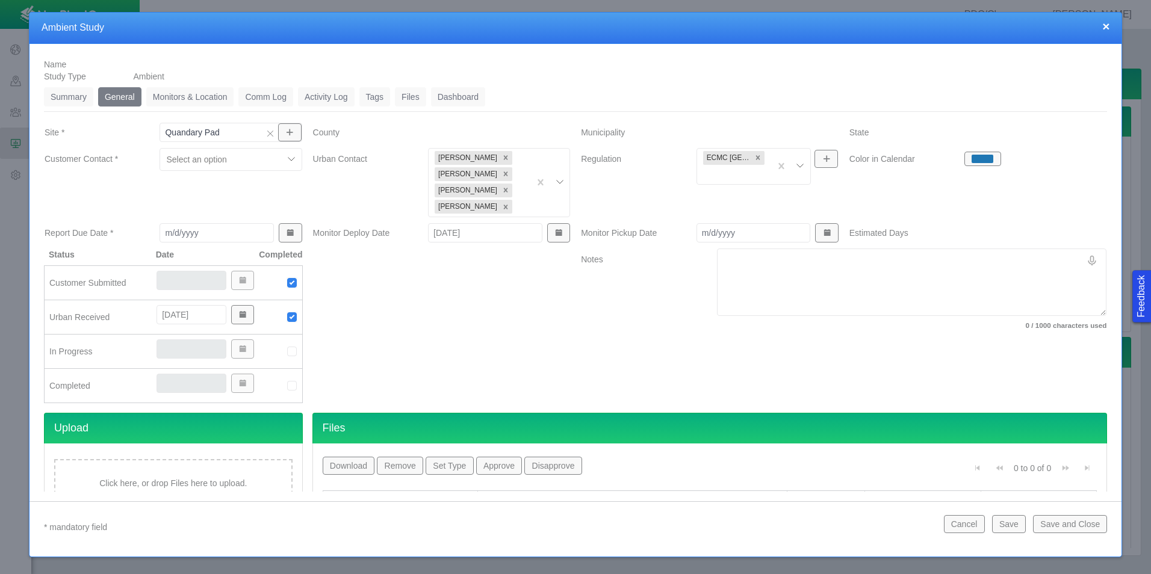
click at [196, 88] on link "Monitors & Location" at bounding box center [190, 96] width 88 height 19
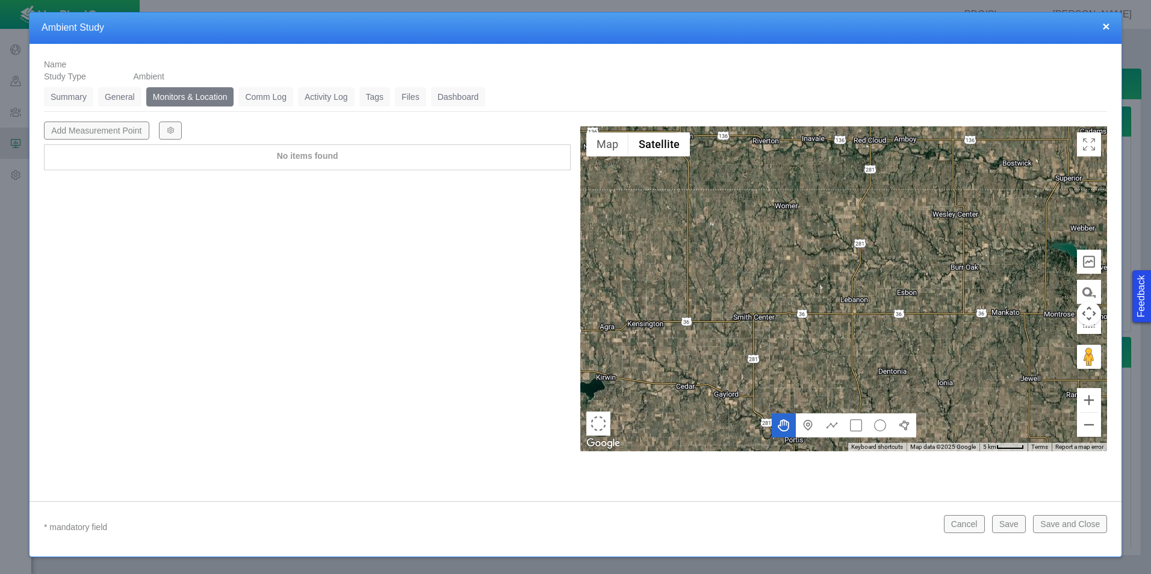
click at [61, 93] on link "Summary" at bounding box center [68, 96] width 49 height 19
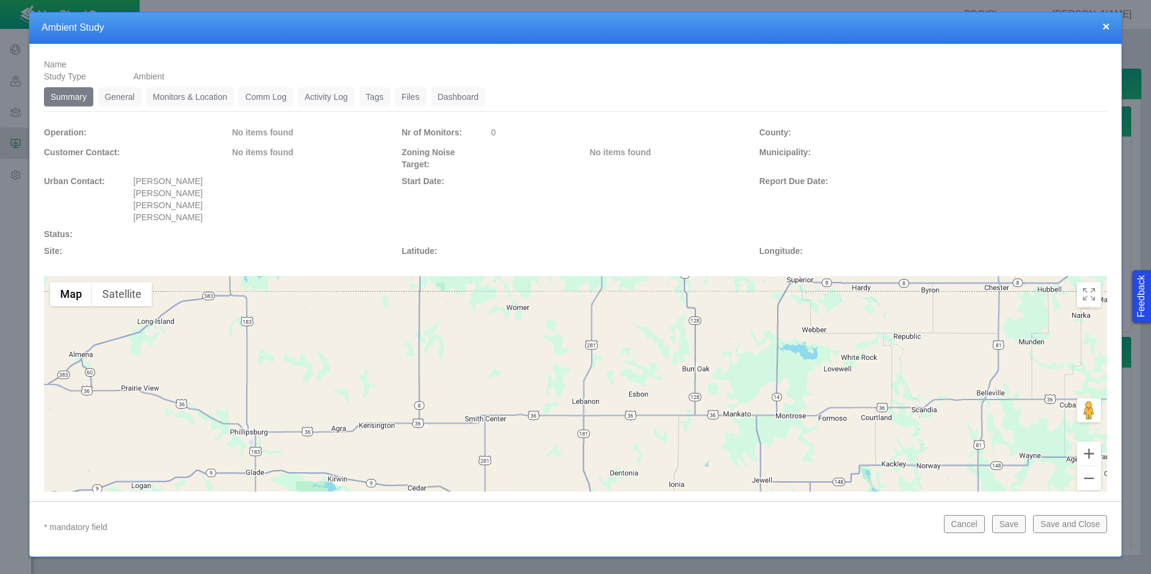
click at [175, 100] on link "Monitors & Location" at bounding box center [190, 96] width 88 height 19
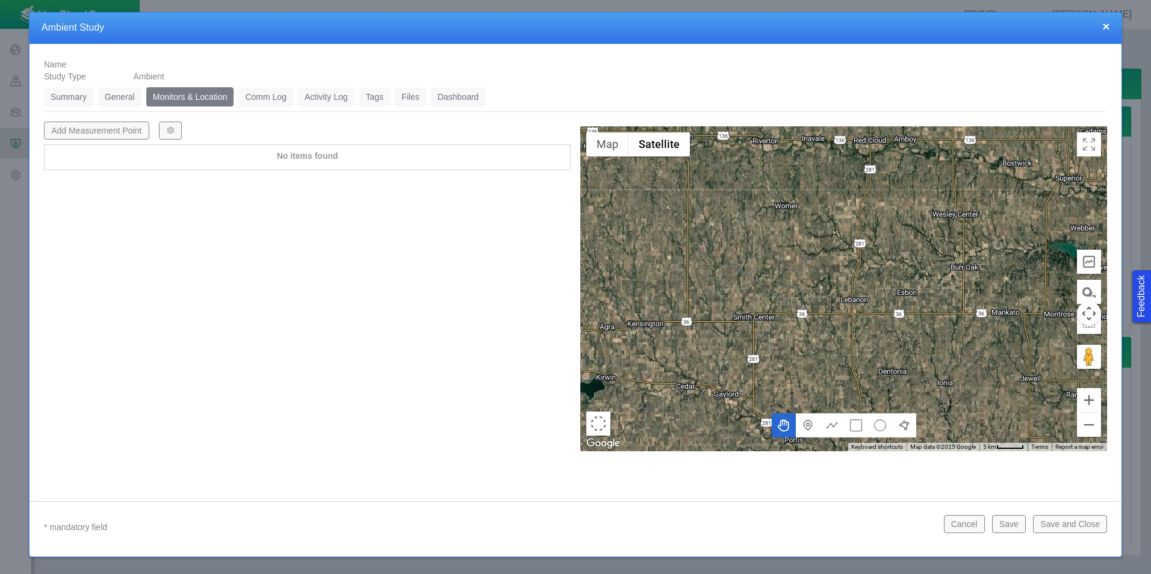
click at [120, 99] on link "General" at bounding box center [119, 96] width 43 height 19
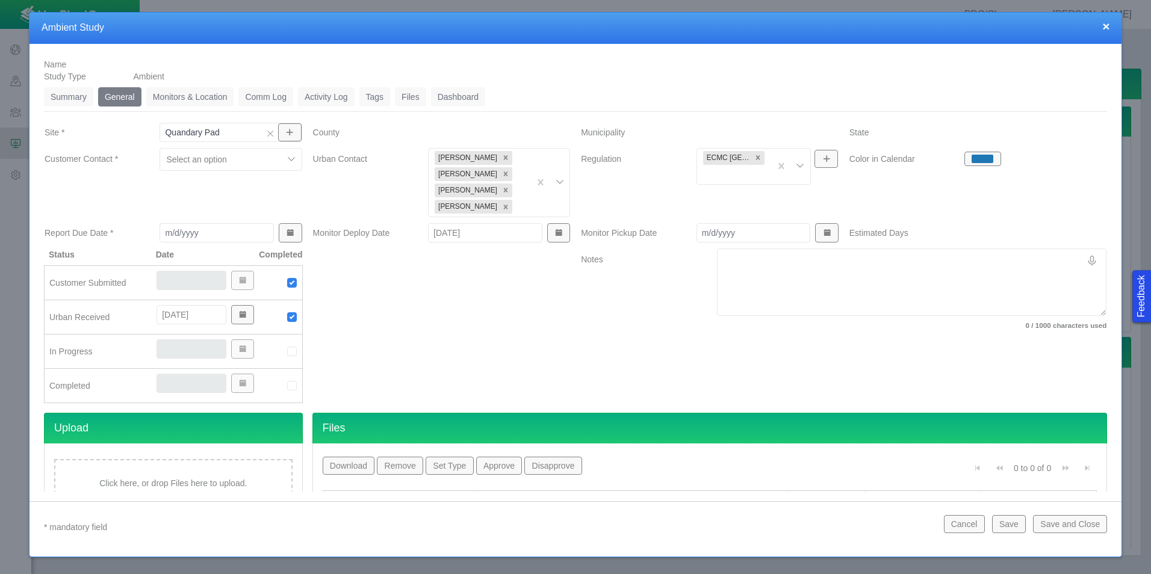
click at [188, 94] on link "Monitors & Location" at bounding box center [190, 96] width 88 height 19
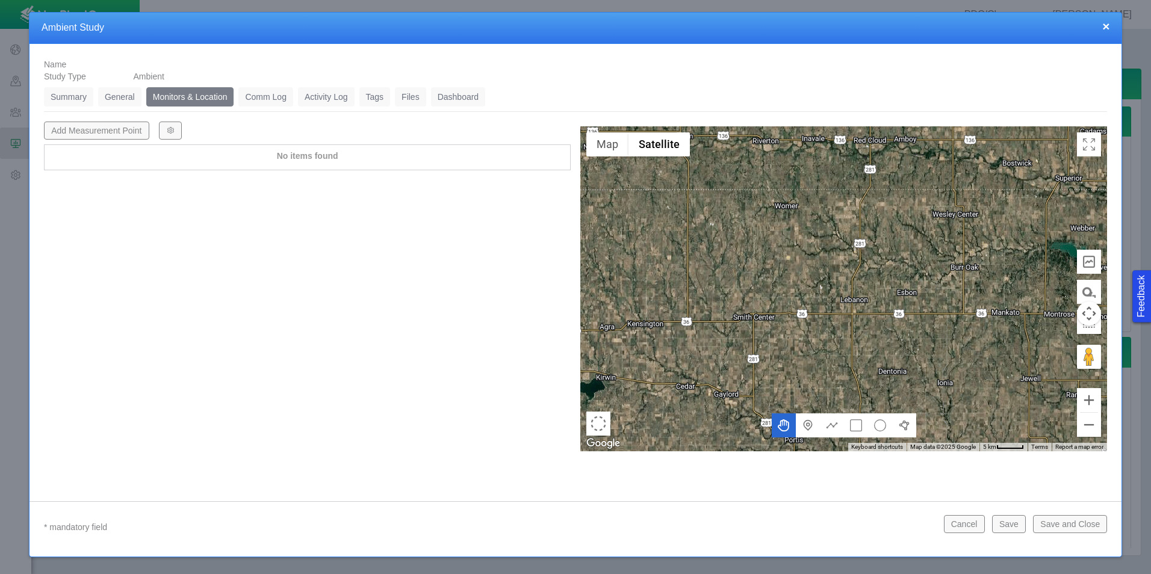
click at [262, 94] on link "Comm Log" at bounding box center [265, 96] width 54 height 19
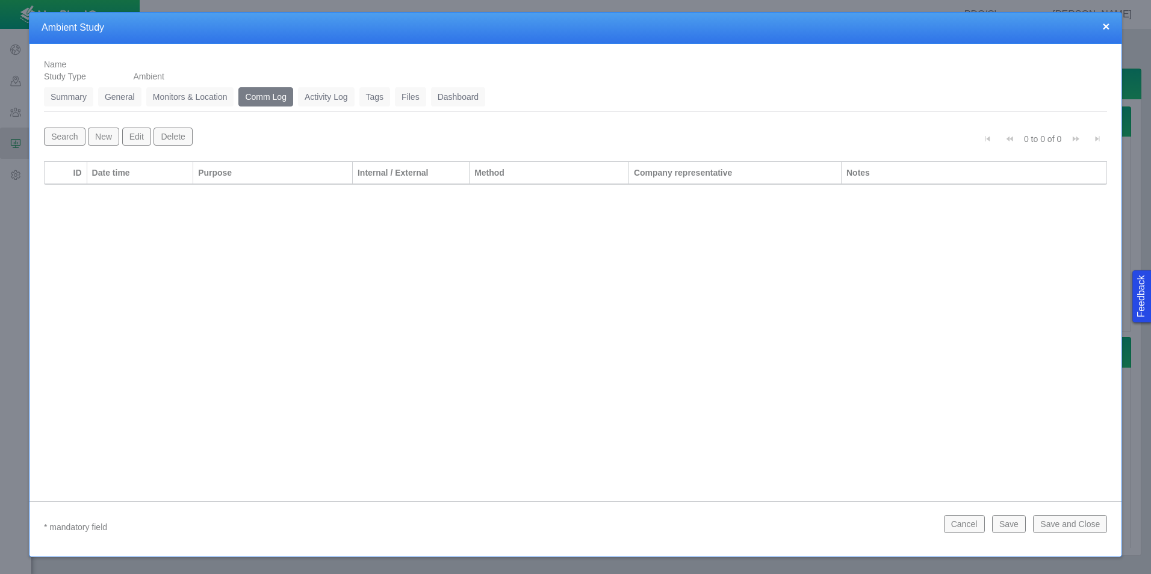
click at [324, 91] on link "Activity Log" at bounding box center [326, 96] width 57 height 19
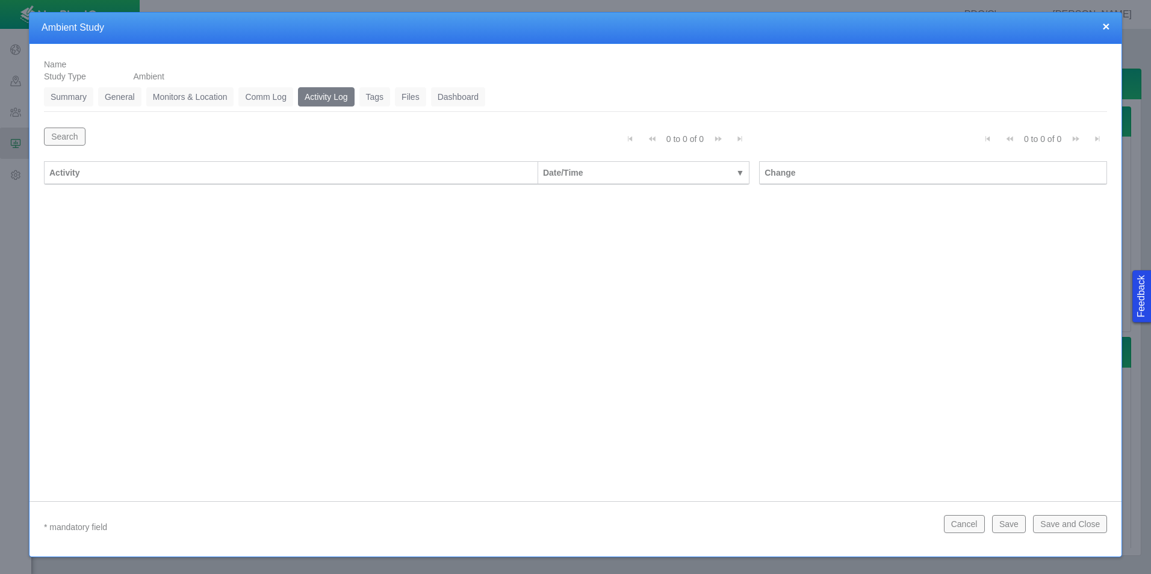
click at [191, 93] on link "Monitors & Location" at bounding box center [190, 96] width 88 height 19
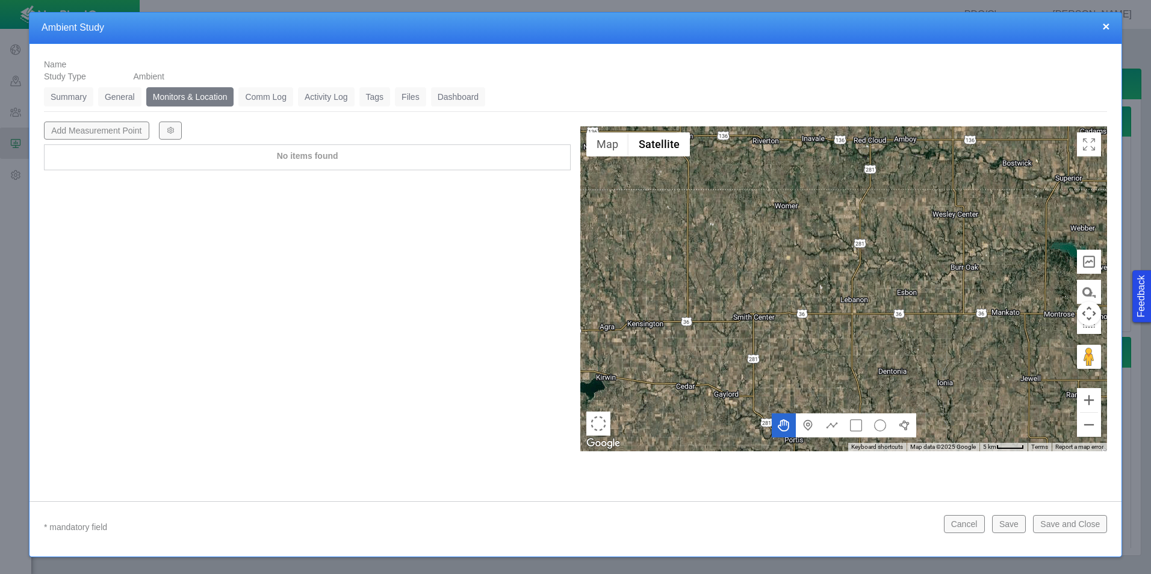
click at [63, 93] on link "Summary" at bounding box center [68, 96] width 49 height 19
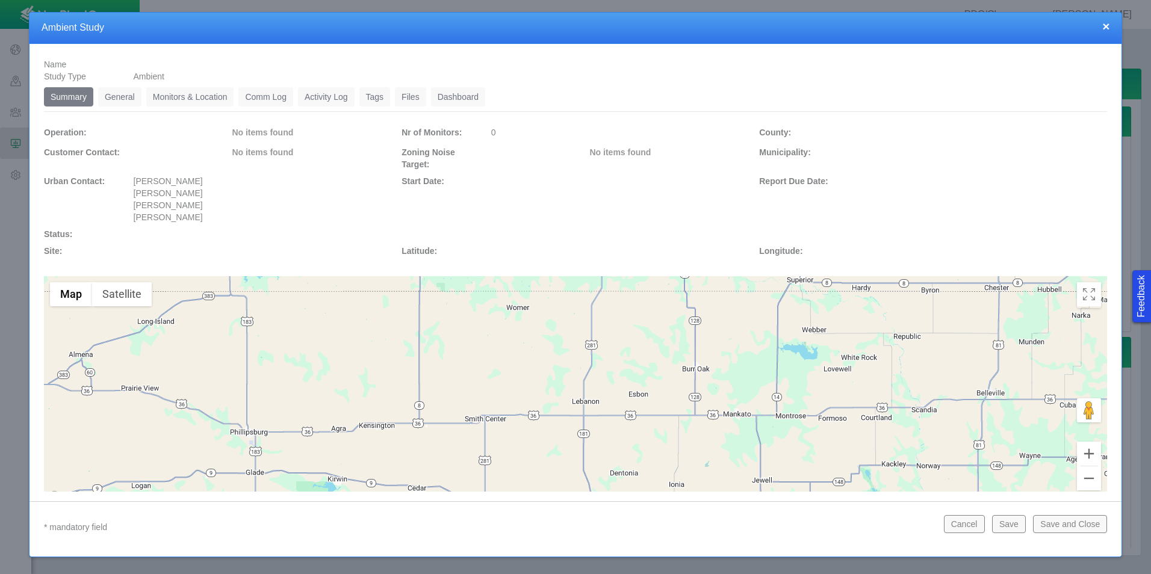
click at [1066, 524] on button "Save and Close" at bounding box center [1070, 524] width 74 height 18
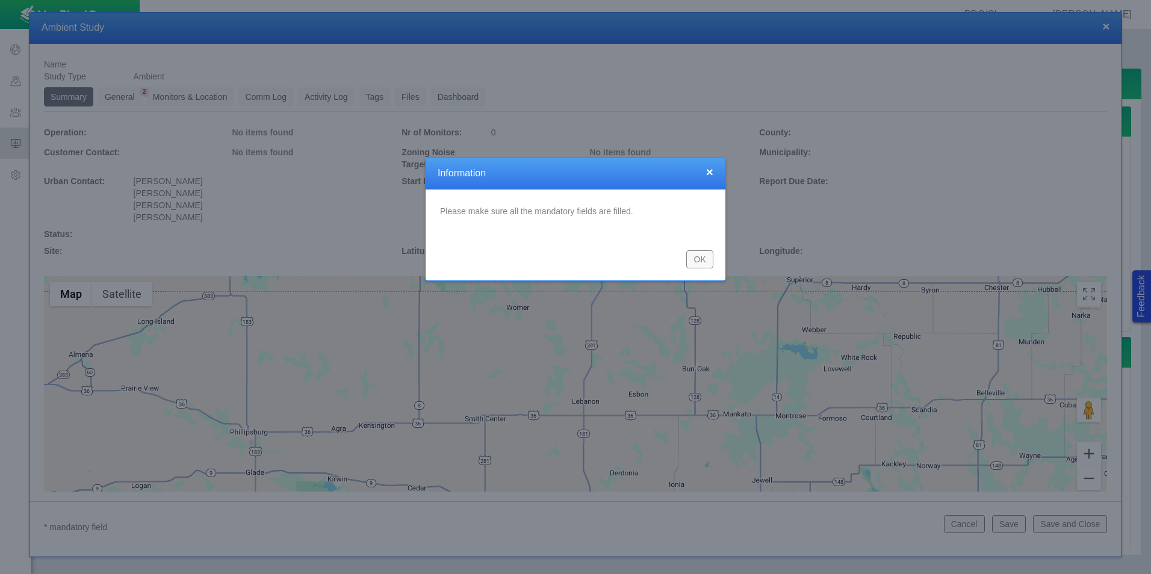
click at [698, 258] on button "OK" at bounding box center [699, 259] width 27 height 18
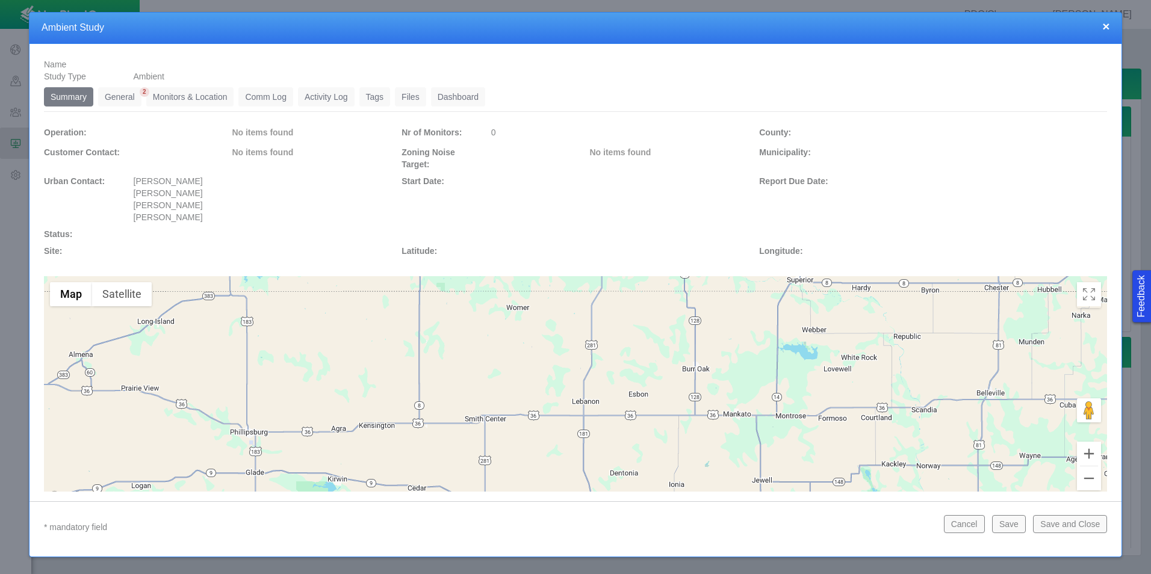
click at [118, 101] on link "General" at bounding box center [119, 96] width 43 height 19
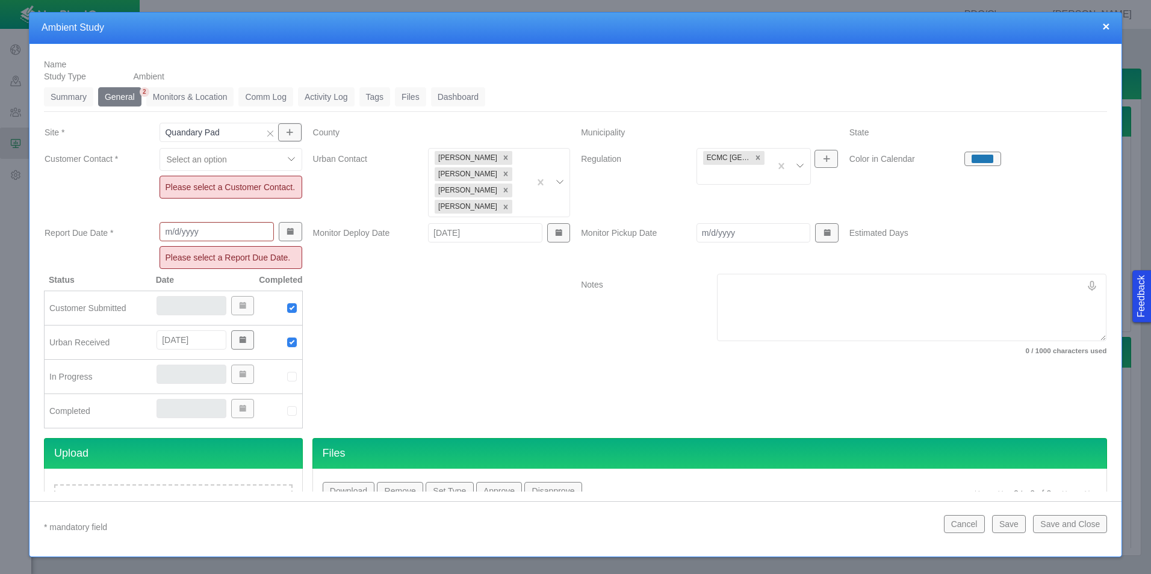
click at [267, 161] on div at bounding box center [221, 159] width 111 height 14
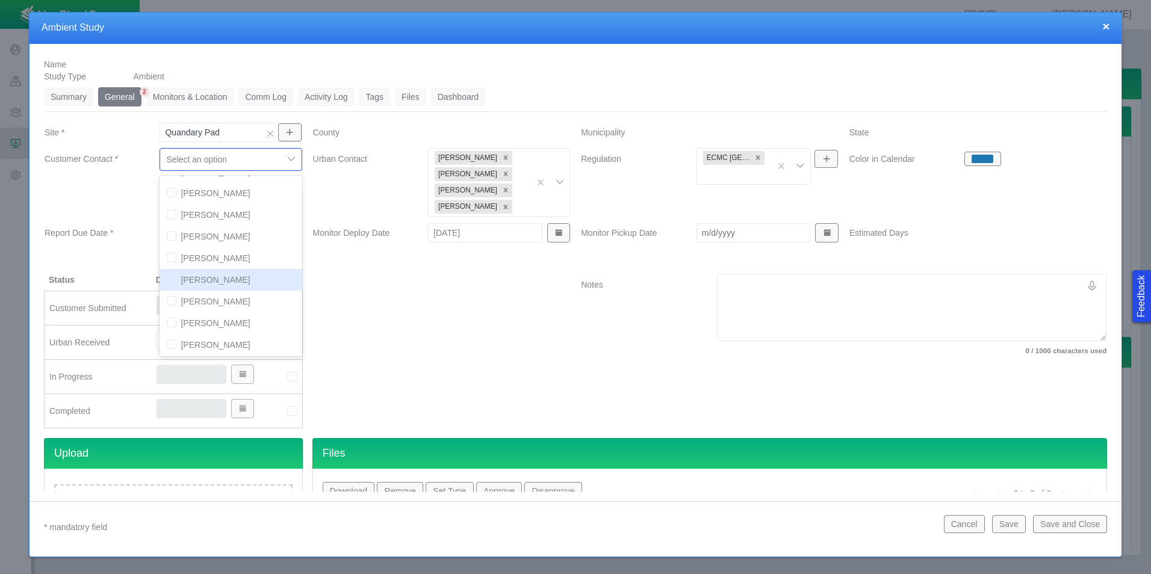
scroll to position [120, 0]
click at [167, 264] on input "checkbox" at bounding box center [172, 263] width 10 height 10
checkbox input "true"
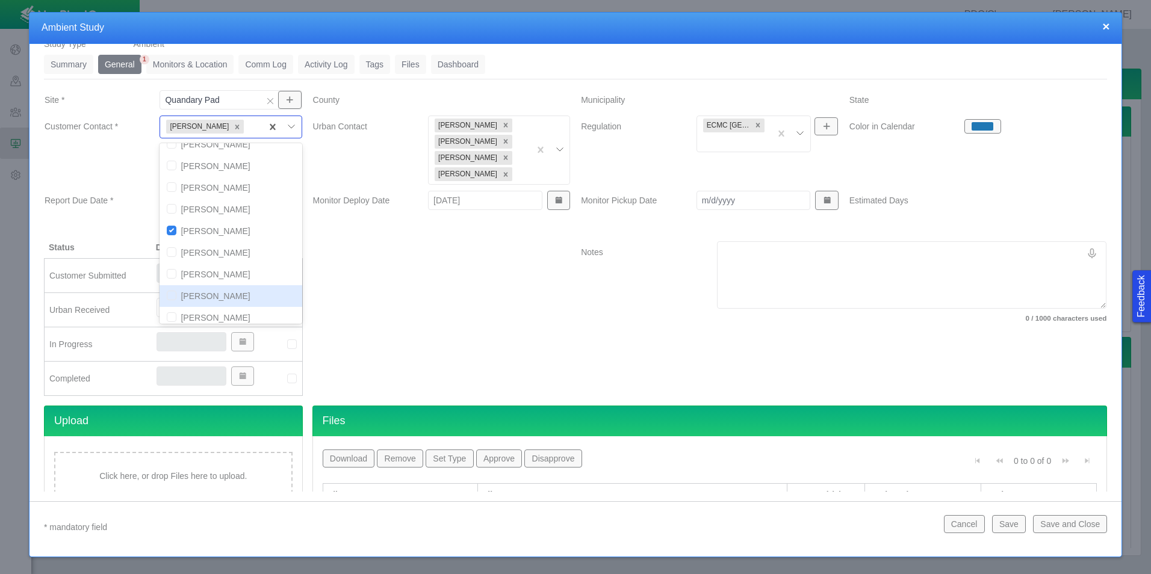
scroll to position [60, 0]
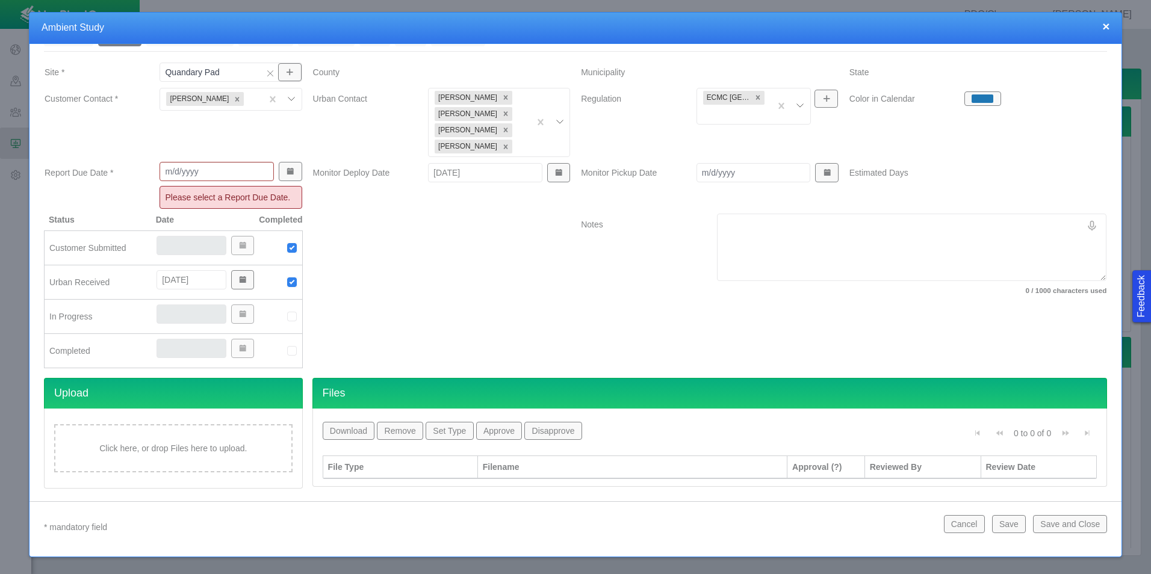
click at [423, 283] on div at bounding box center [442, 296] width 268 height 164
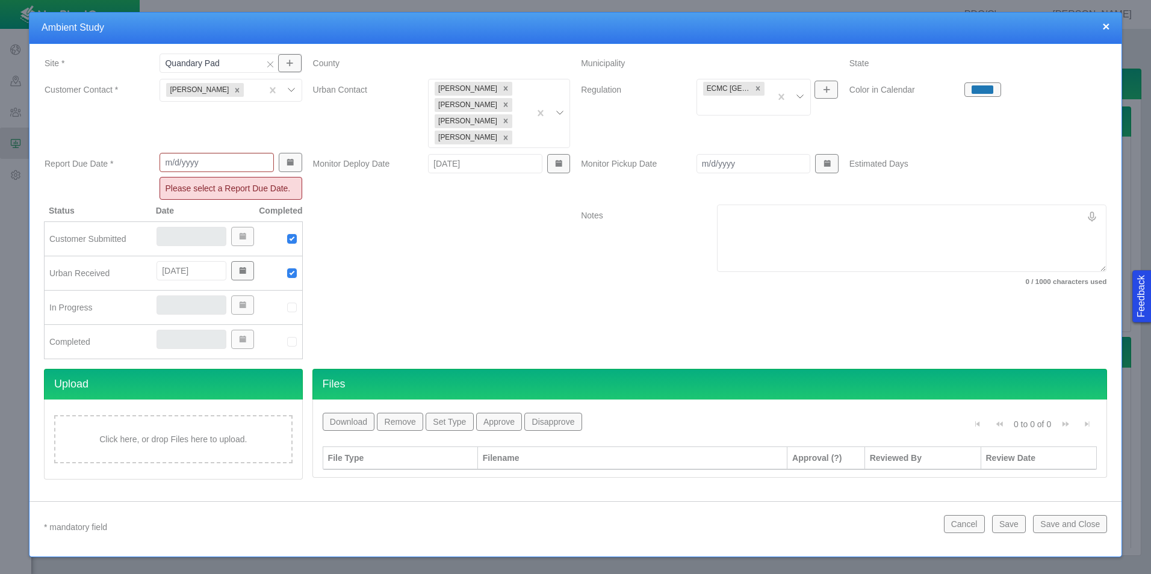
scroll to position [72, 0]
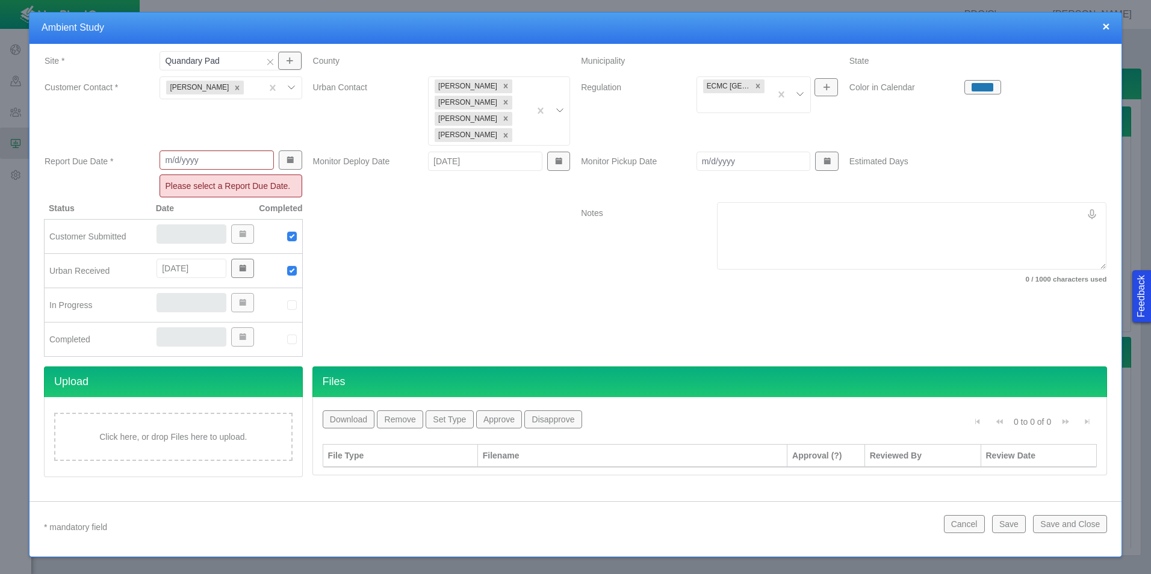
click at [229, 163] on input "Report Due Date *" at bounding box center [216, 159] width 114 height 19
click at [419, 274] on div at bounding box center [442, 284] width 268 height 164
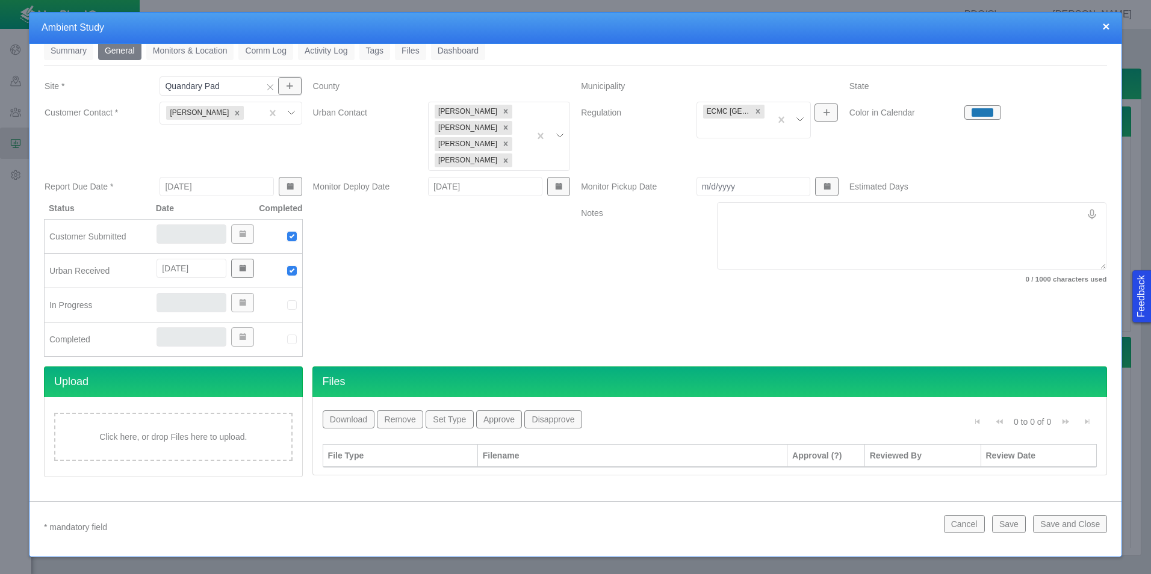
click at [179, 185] on input "[DATE]" at bounding box center [216, 186] width 114 height 19
type input "[DATE]"
click at [461, 267] on div at bounding box center [442, 284] width 268 height 164
click at [1069, 525] on button "Save and Close" at bounding box center [1070, 524] width 74 height 18
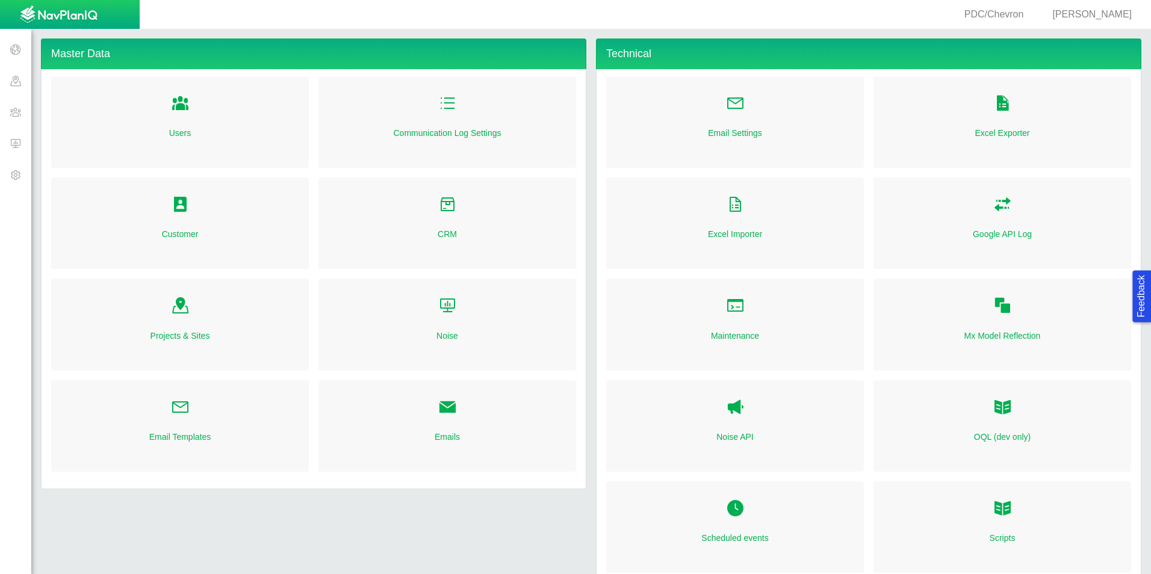
click at [19, 140] on span at bounding box center [15, 143] width 31 height 31
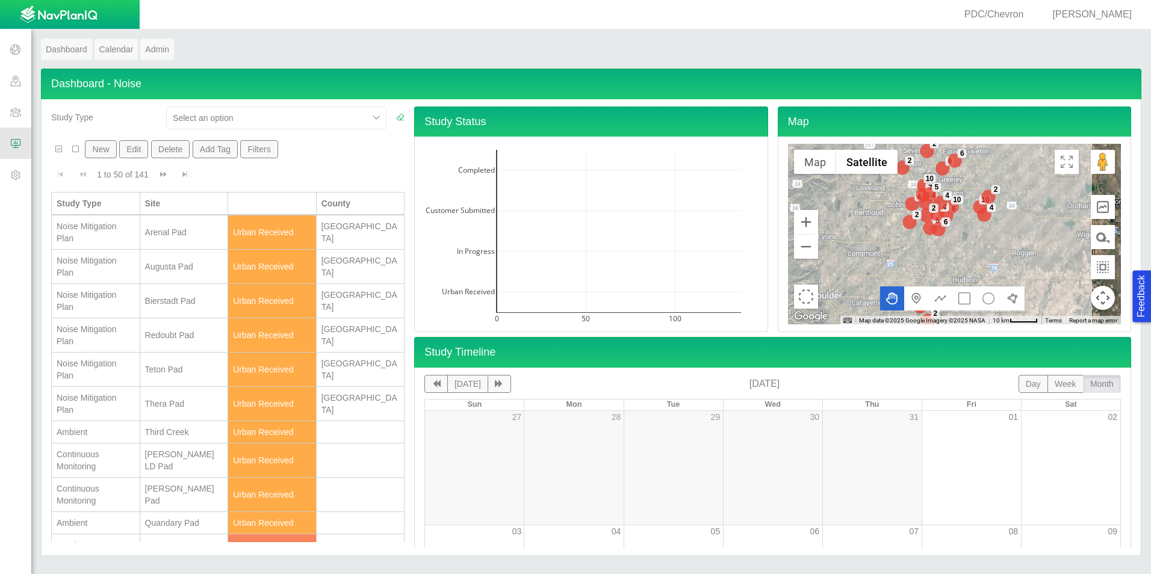
scroll to position [60, 0]
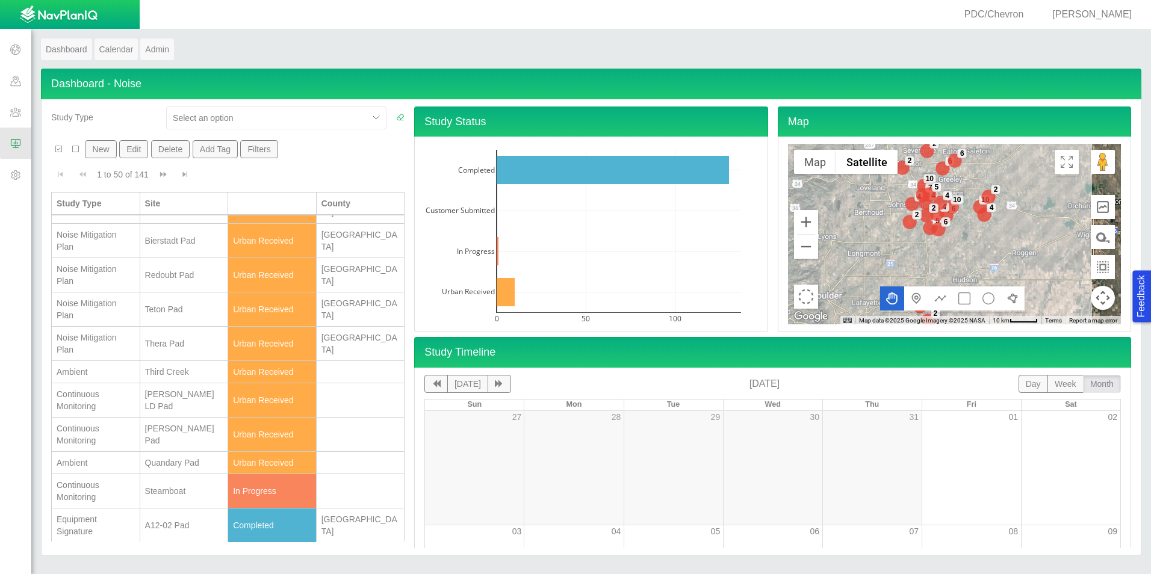
click at [170, 399] on div "[PERSON_NAME] LD Pad" at bounding box center [184, 400] width 78 height 24
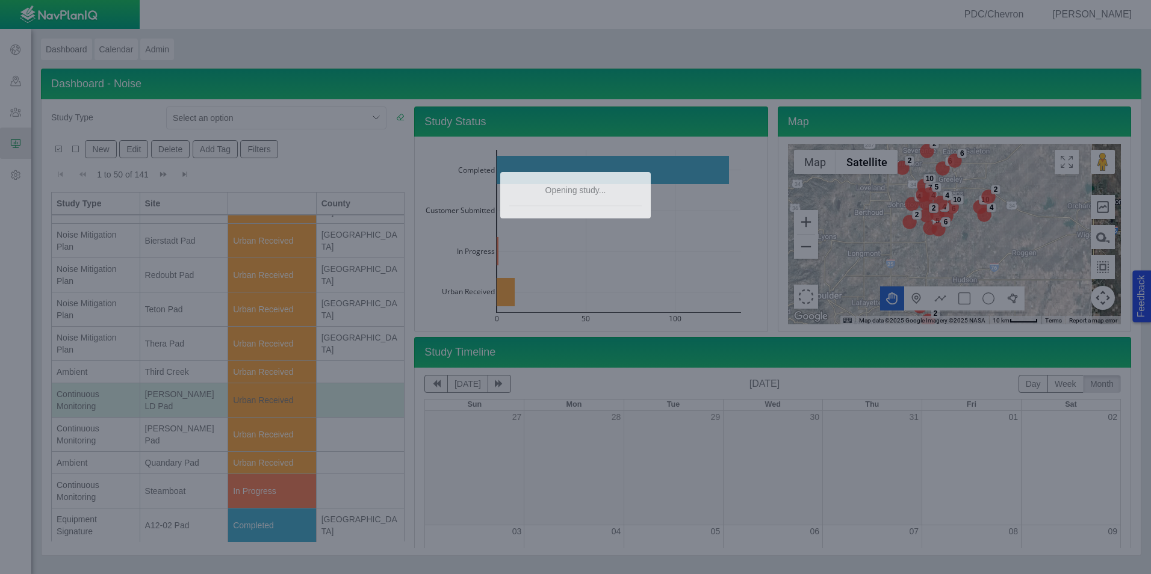
scroll to position [0, 0]
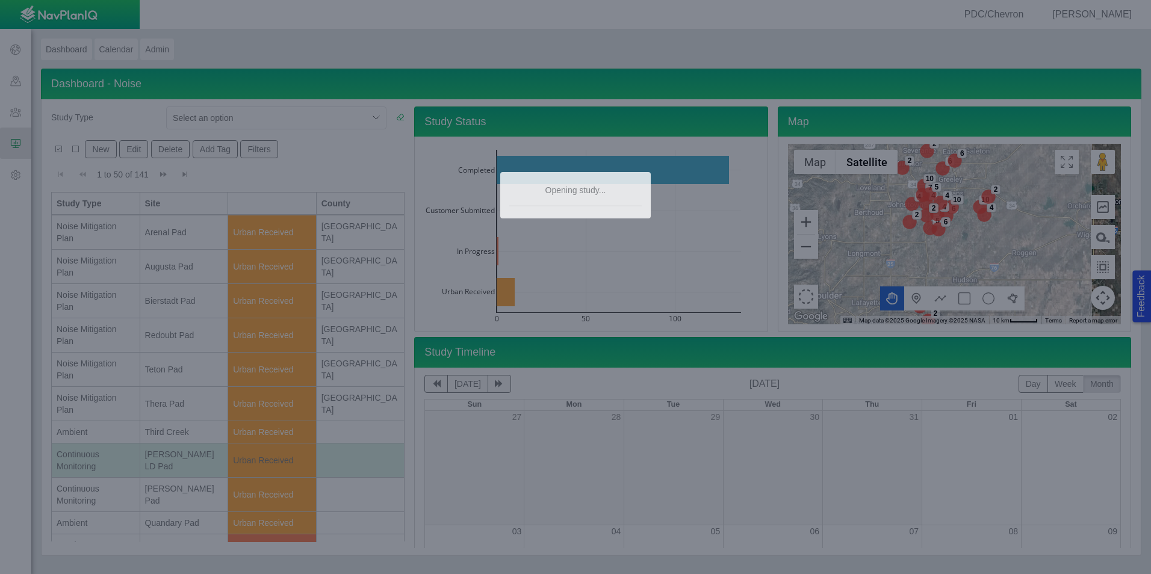
type textarea "Week Compliance Check"
type textarea "x"
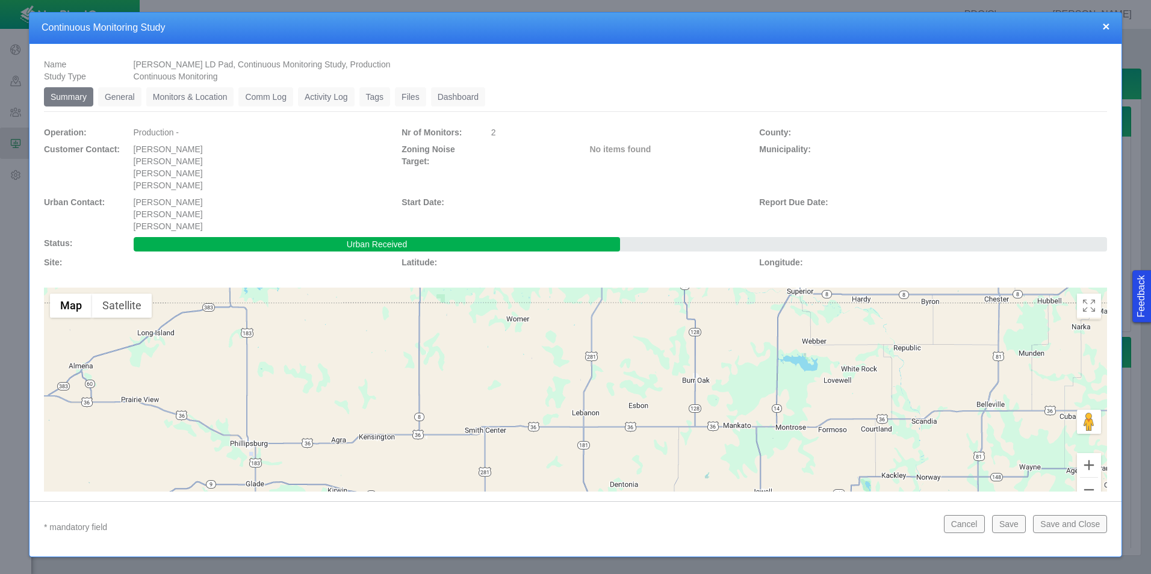
click at [132, 98] on link "General" at bounding box center [119, 96] width 43 height 19
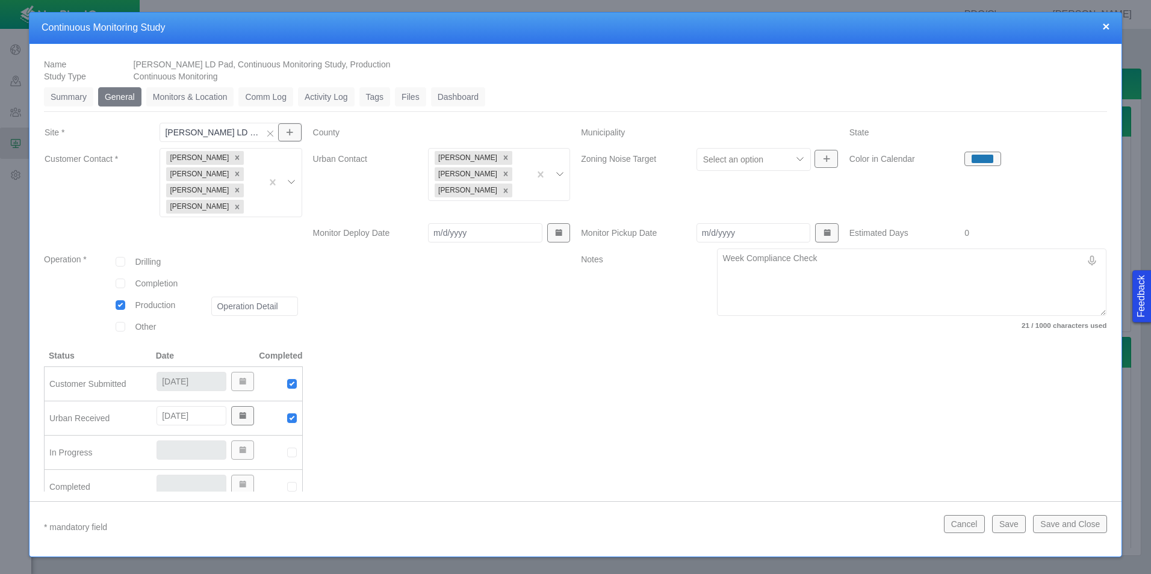
drag, startPoint x: 291, startPoint y: 453, endPoint x: 288, endPoint y: 419, distance: 33.8
click at [291, 453] on img at bounding box center [291, 452] width 11 height 11
type input "[DATE]"
click at [188, 107] on ul "Summary 0 General 0 Monitors & Location 0 Comm Log 0 Activity Log 0 Tags 0 File…" at bounding box center [575, 99] width 1063 height 25
click at [194, 98] on link "Monitors & Location" at bounding box center [190, 96] width 88 height 19
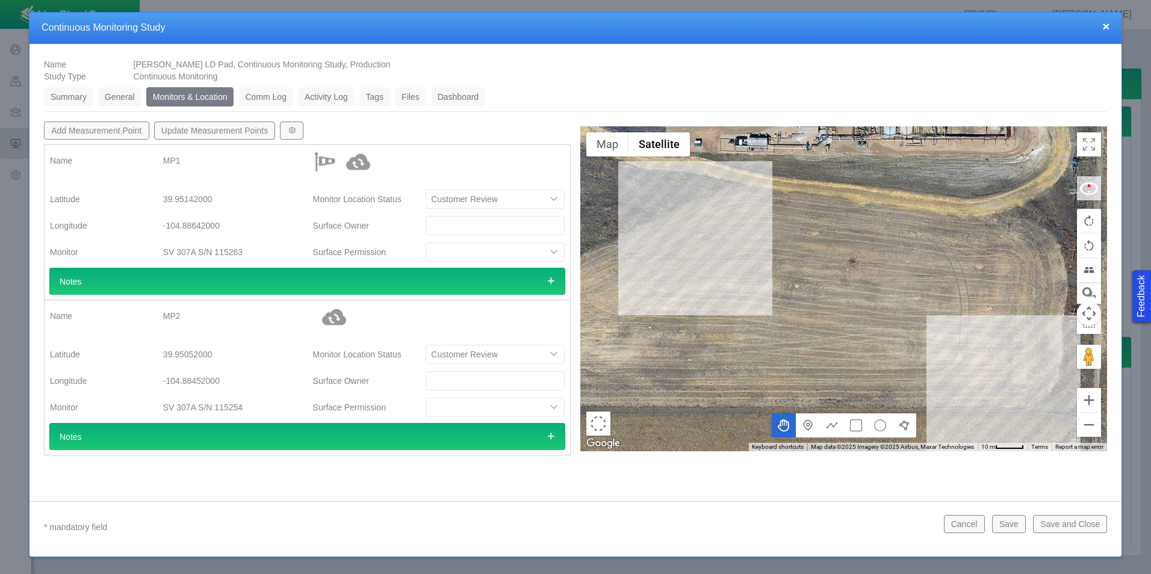
click at [1053, 516] on button "Save and Close" at bounding box center [1070, 524] width 74 height 18
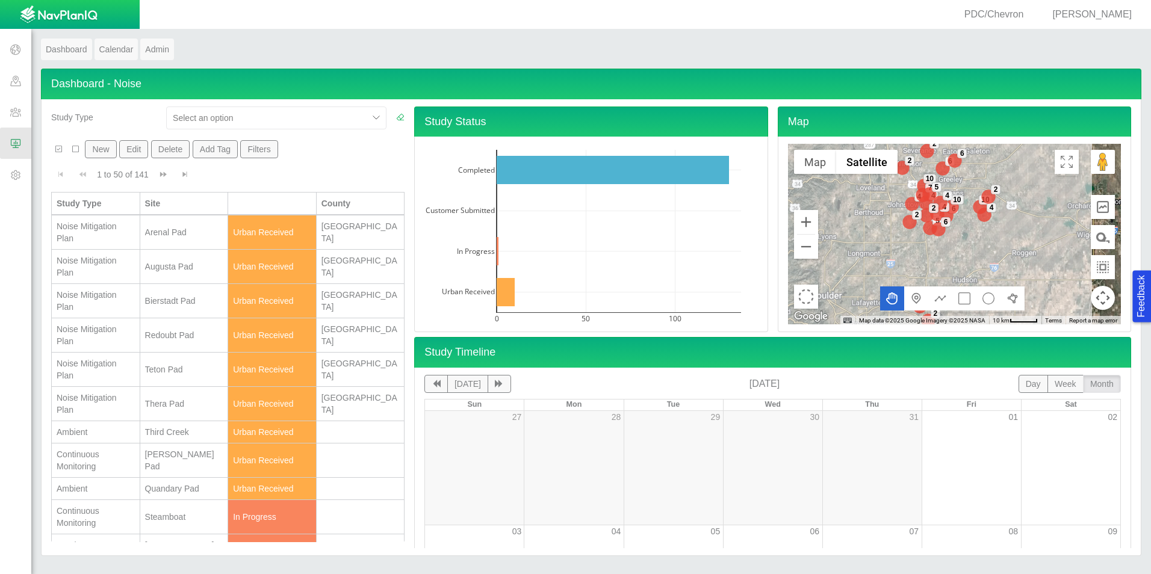
scroll to position [60, 0]
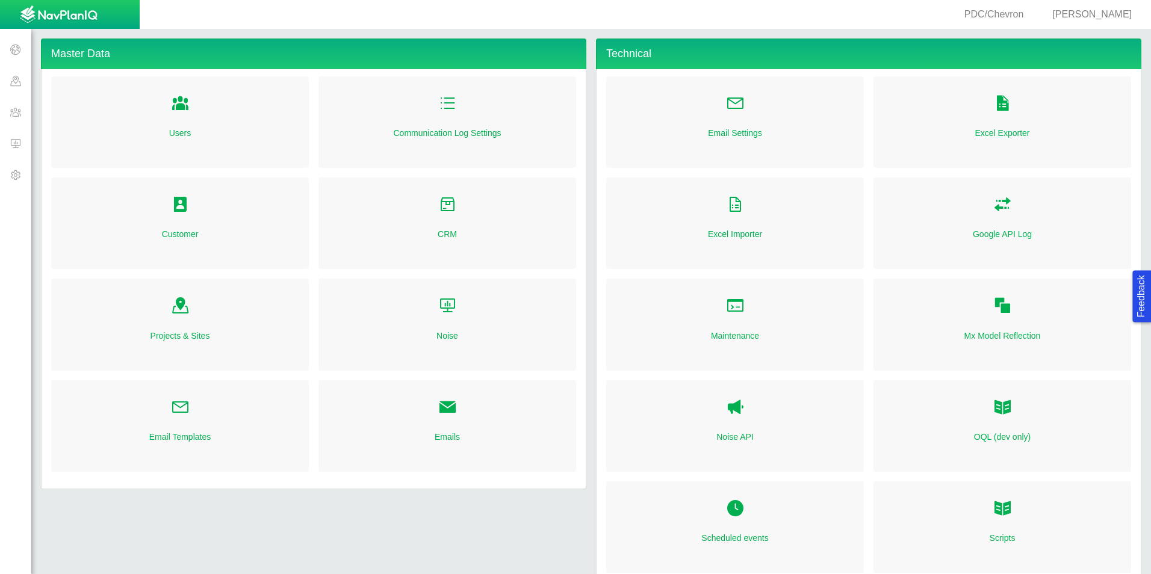
click at [20, 145] on span at bounding box center [15, 143] width 31 height 31
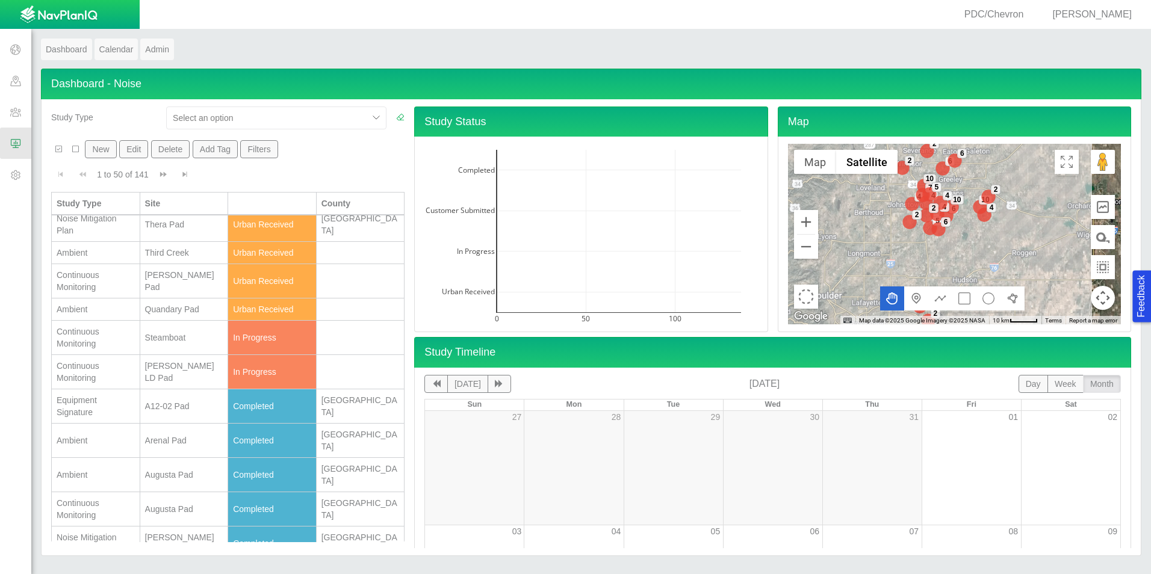
scroll to position [181, 0]
